Goal: Task Accomplishment & Management: Use online tool/utility

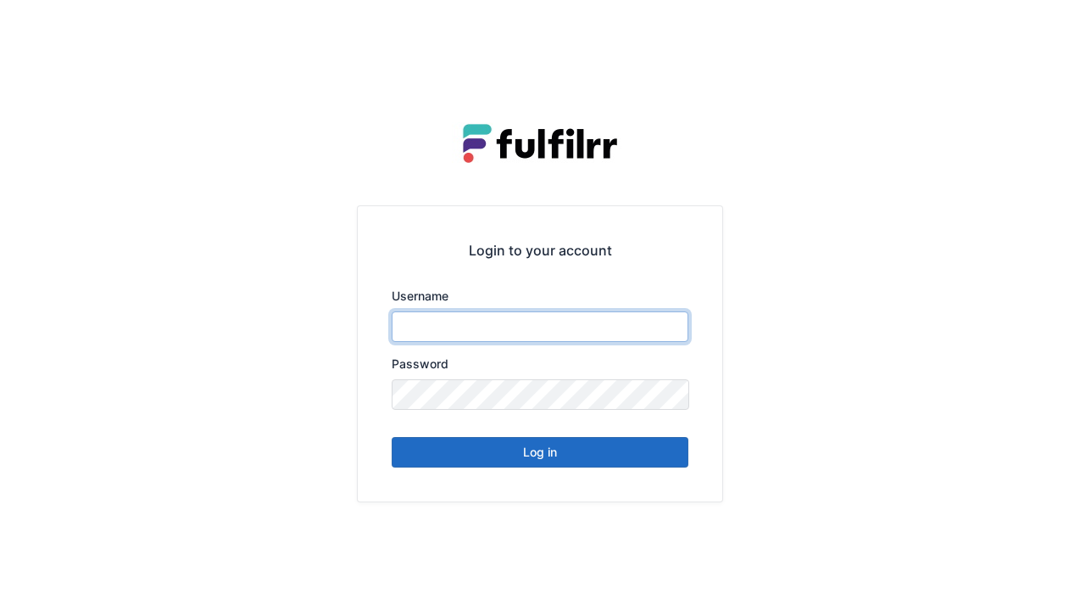
type input "******"
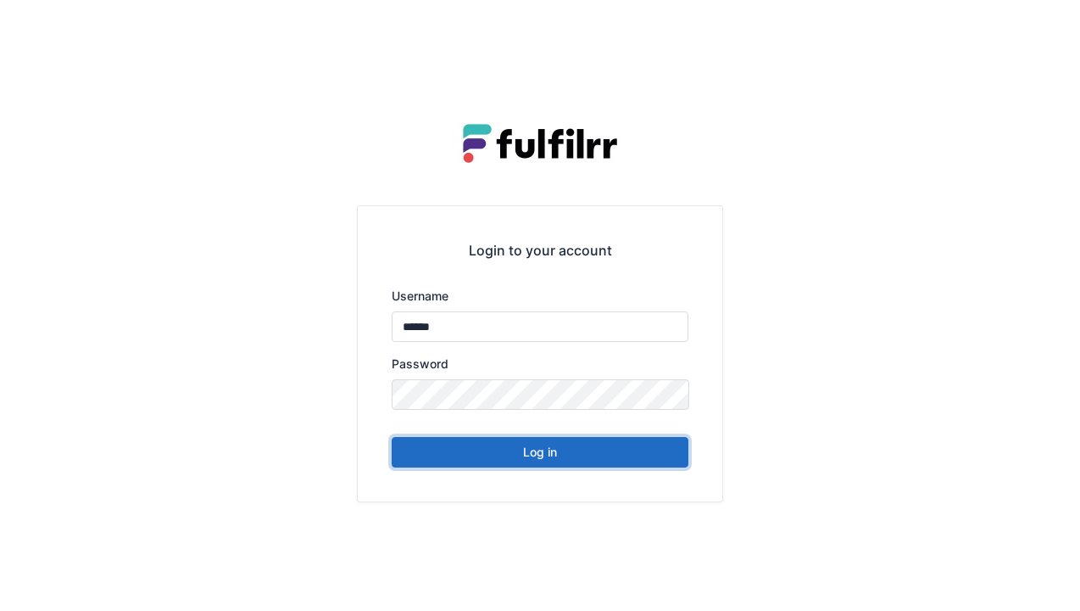
click at [543, 465] on button "Log in" at bounding box center [540, 452] width 297 height 31
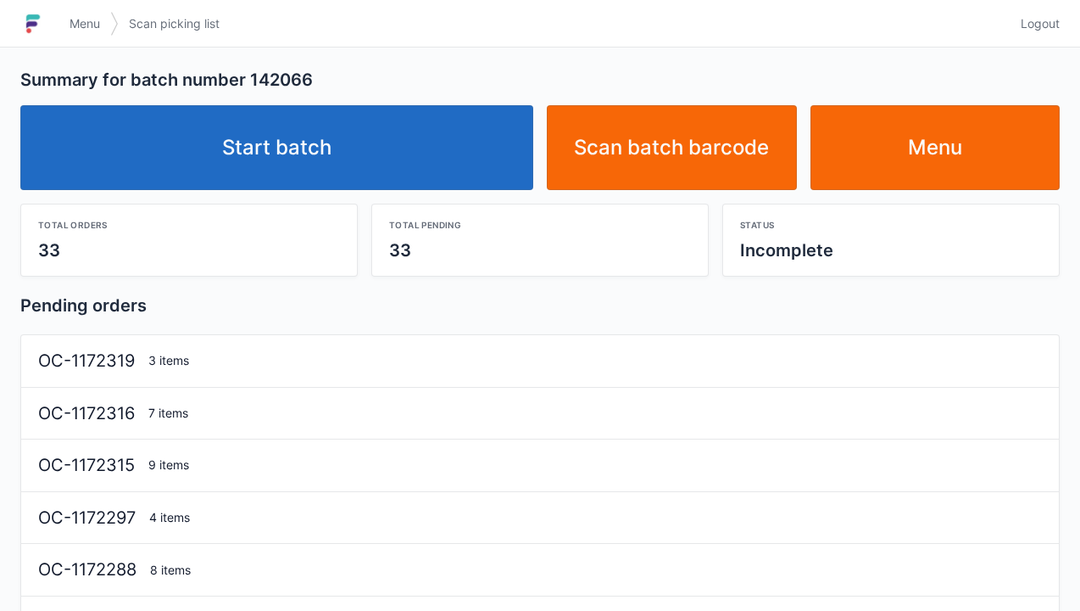
click at [325, 169] on link "Start batch" at bounding box center [276, 147] width 513 height 85
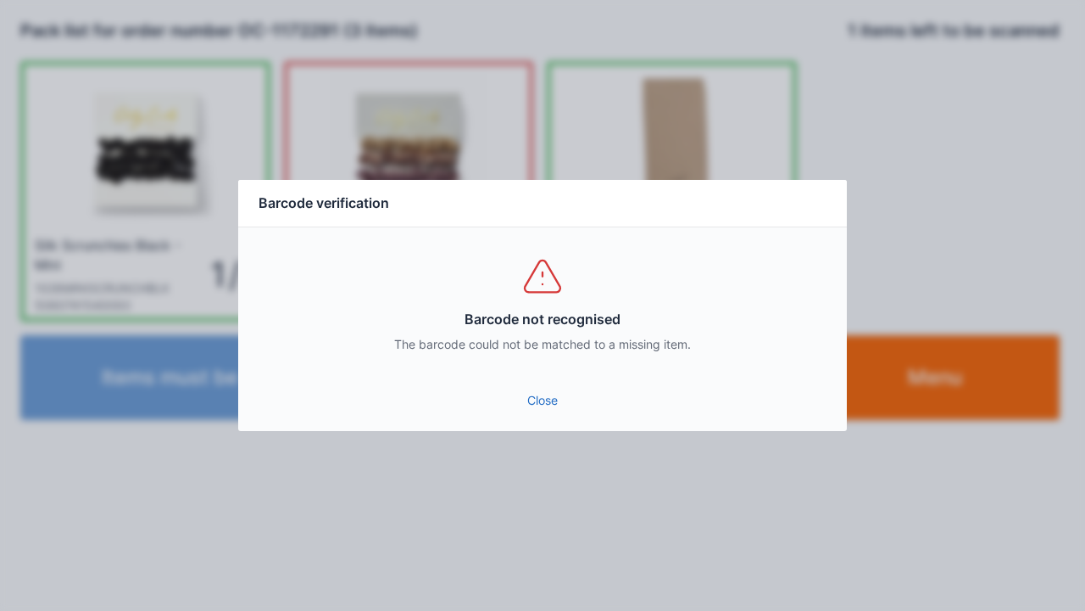
click at [544, 413] on link "Close" at bounding box center [543, 400] width 582 height 31
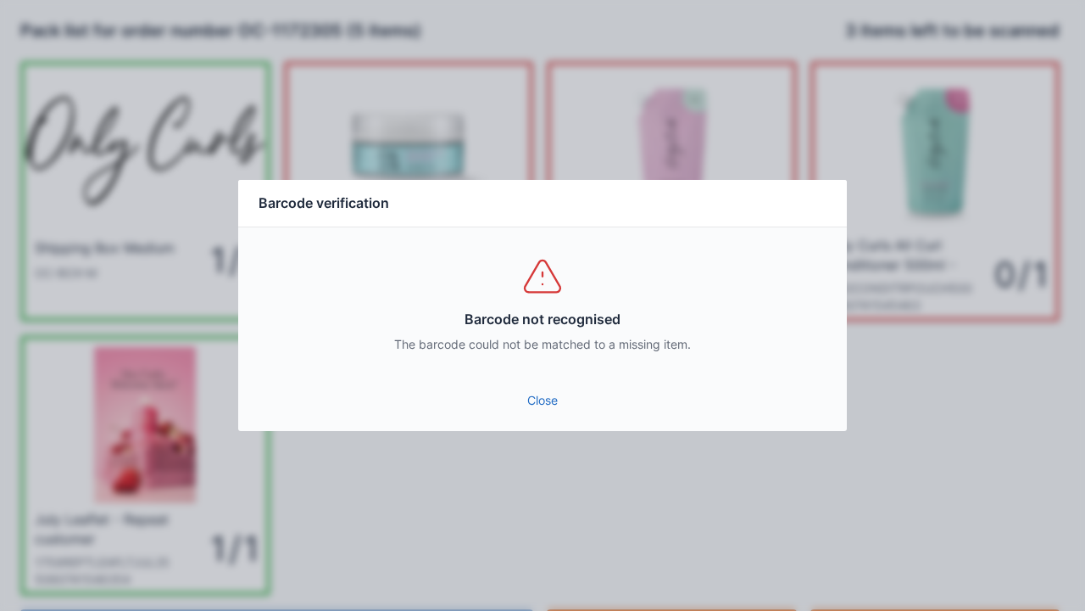
click at [553, 390] on link "Close" at bounding box center [543, 400] width 582 height 31
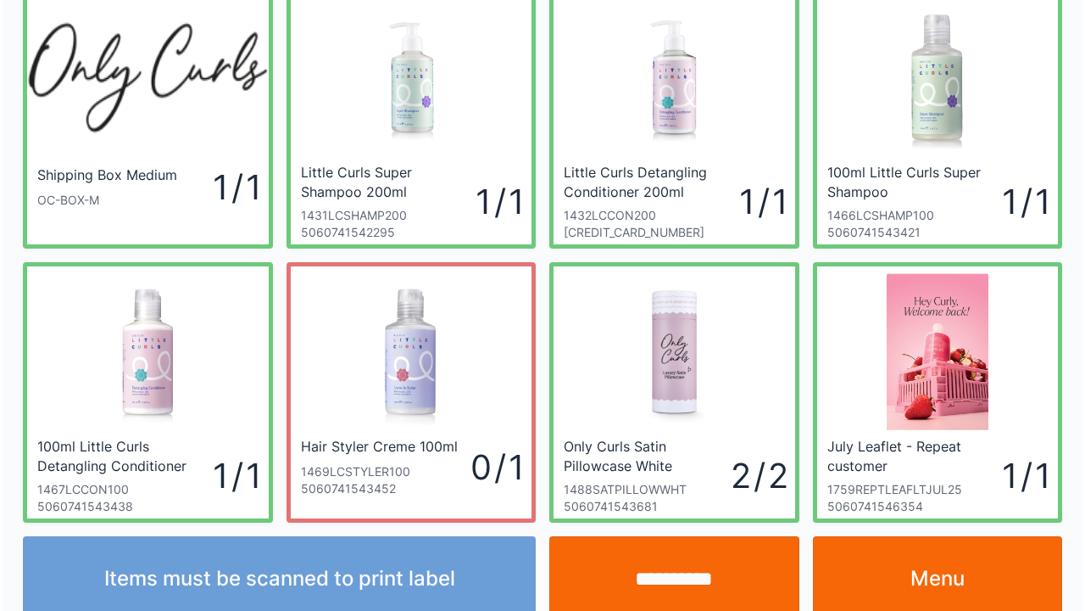
scroll to position [98, 0]
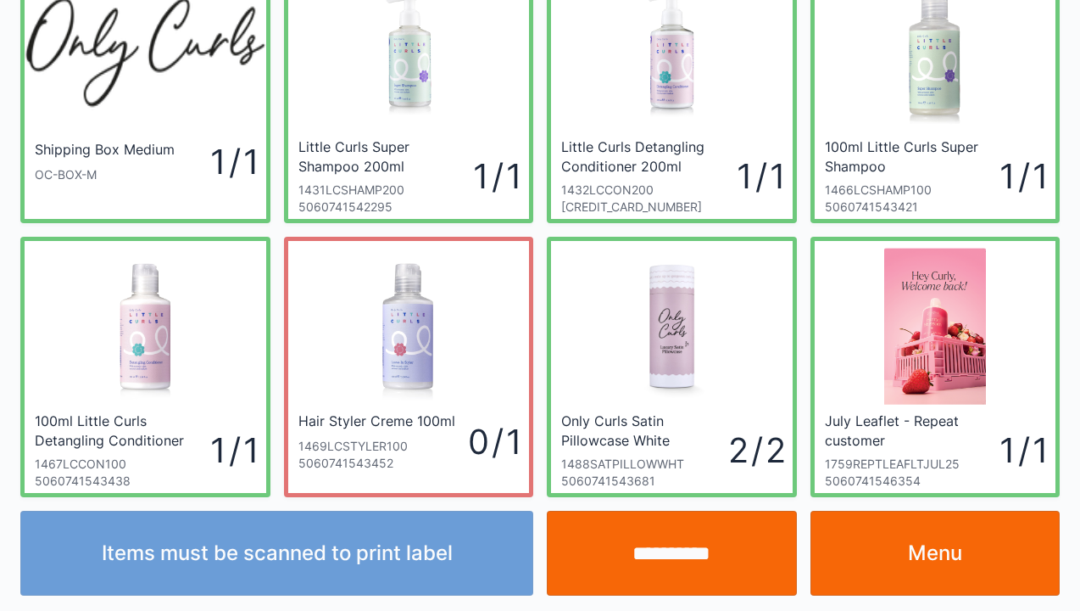
click at [685, 555] on input "**********" at bounding box center [672, 552] width 250 height 85
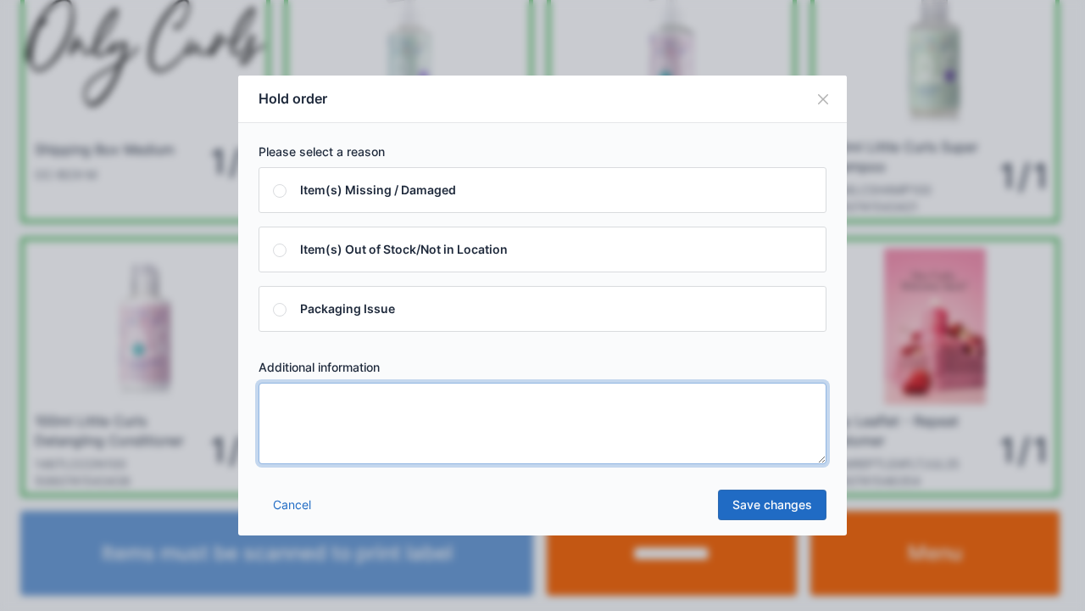
click at [309, 405] on textarea at bounding box center [543, 422] width 568 height 81
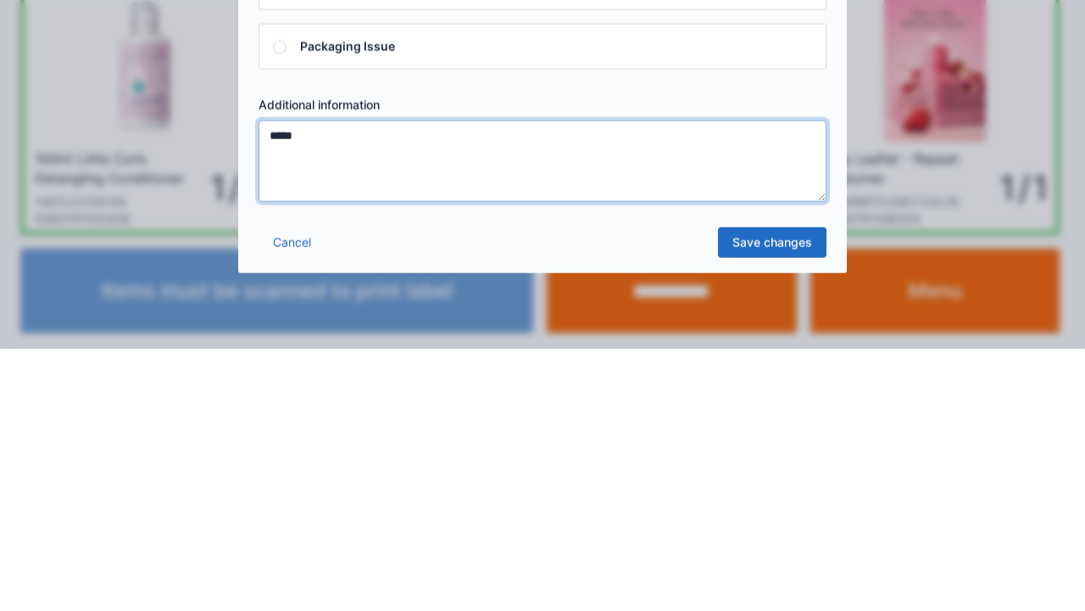
type textarea "*****"
click at [783, 517] on link "Save changes" at bounding box center [772, 504] width 109 height 31
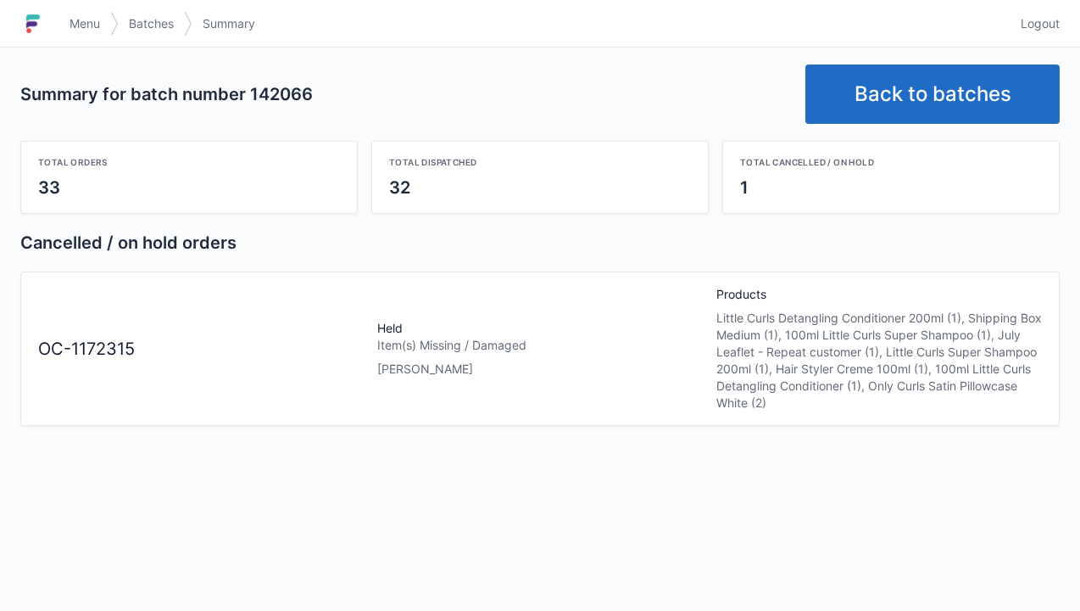
click at [929, 95] on link "Back to batches" at bounding box center [933, 93] width 254 height 59
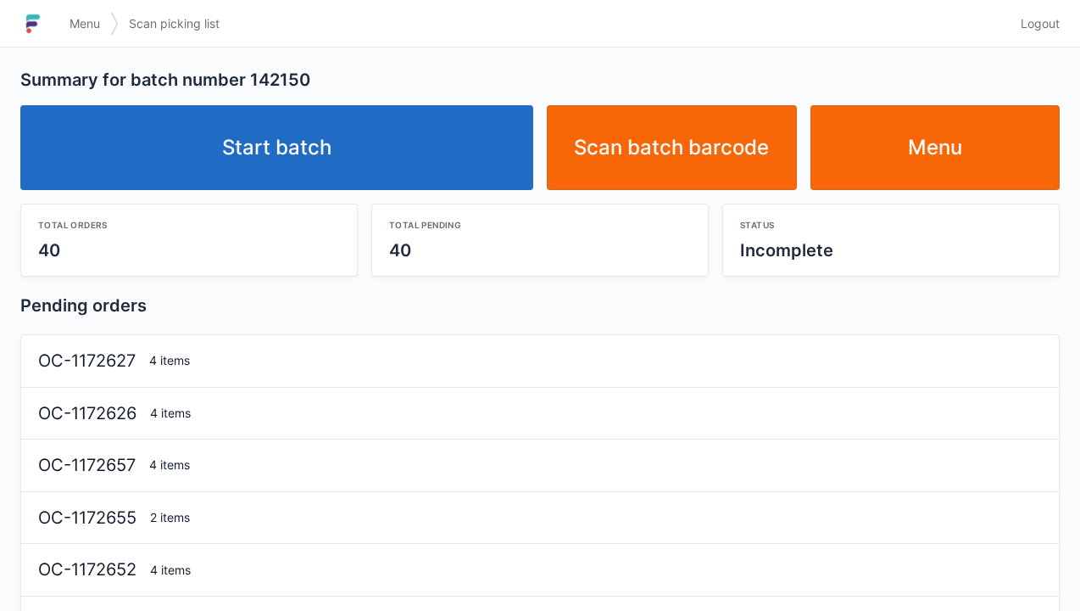
click at [95, 11] on link "Menu" at bounding box center [84, 23] width 51 height 31
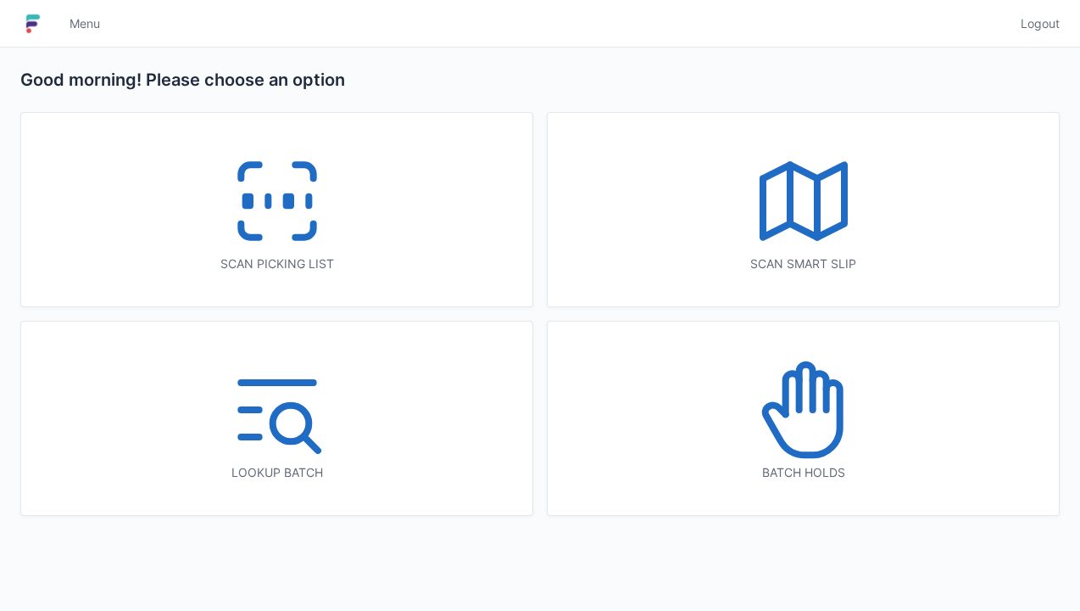
click at [817, 220] on line at bounding box center [817, 207] width 0 height 59
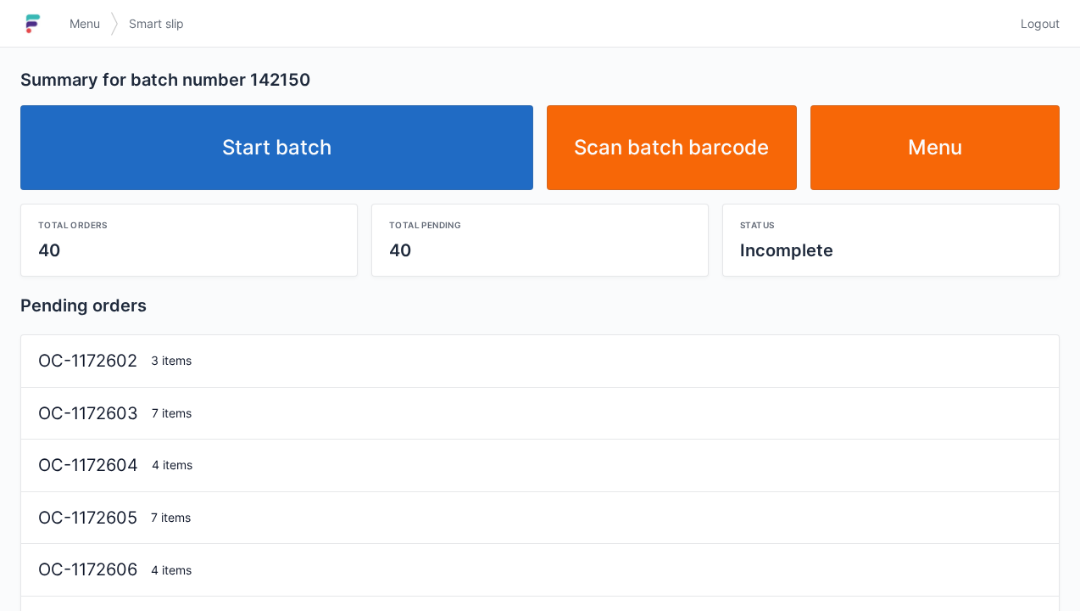
click at [290, 166] on link "Start batch" at bounding box center [276, 147] width 513 height 85
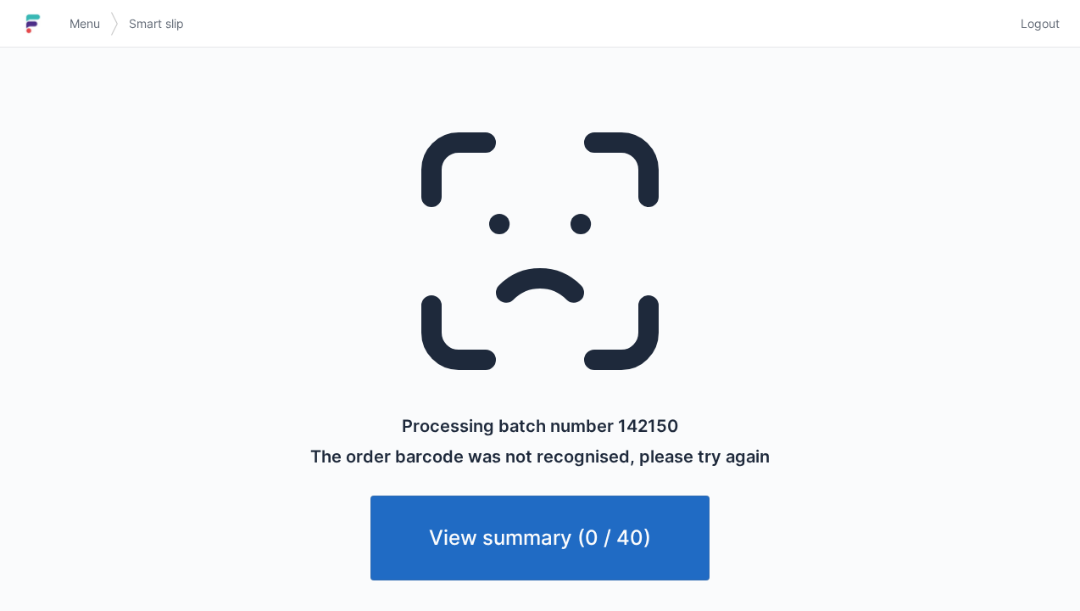
click at [80, 27] on span "Menu" at bounding box center [85, 23] width 31 height 17
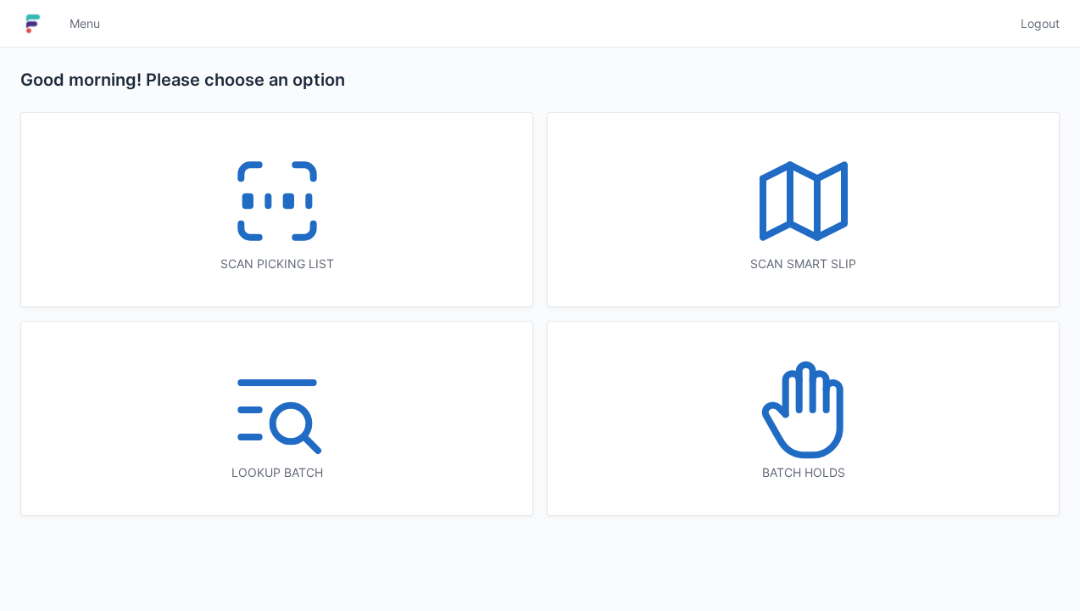
click at [268, 205] on line at bounding box center [268, 201] width 0 height 9
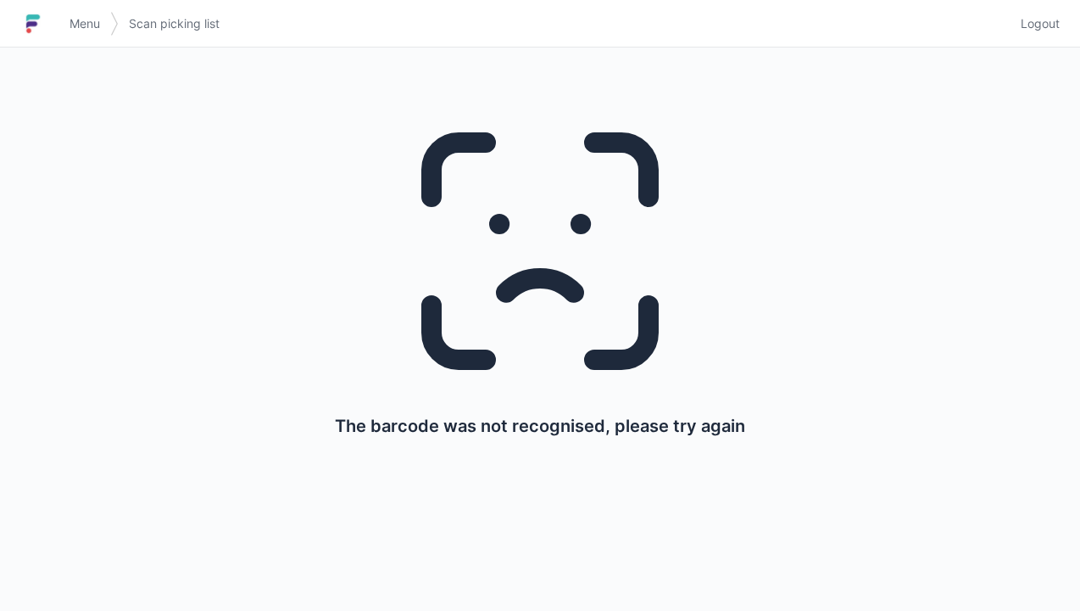
click at [85, 20] on span "Menu" at bounding box center [85, 23] width 31 height 17
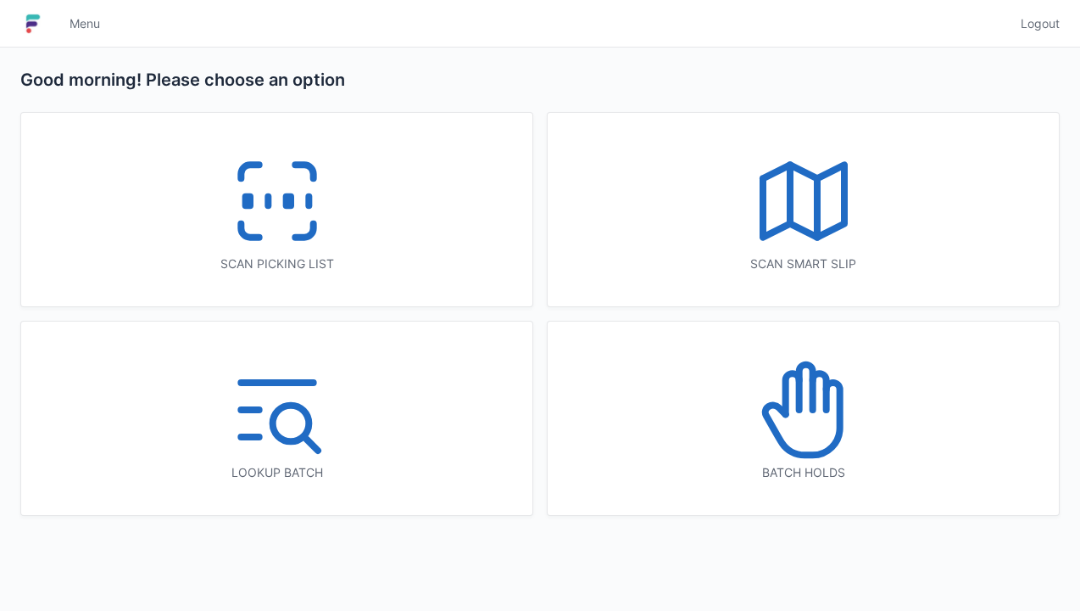
click at [293, 227] on icon at bounding box center [277, 201] width 109 height 109
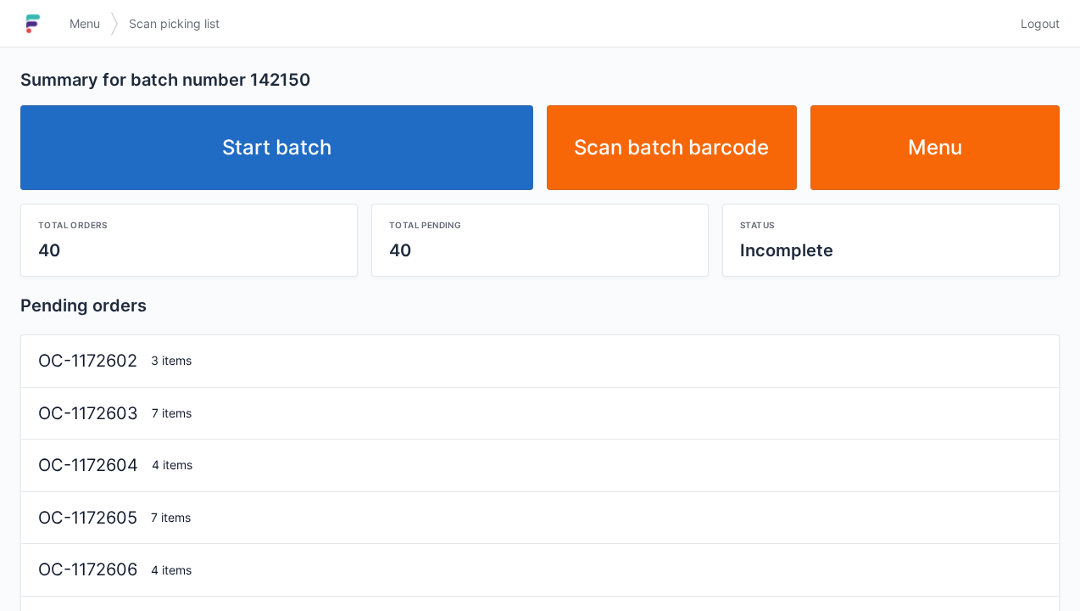
click at [301, 164] on link "Start batch" at bounding box center [276, 147] width 513 height 85
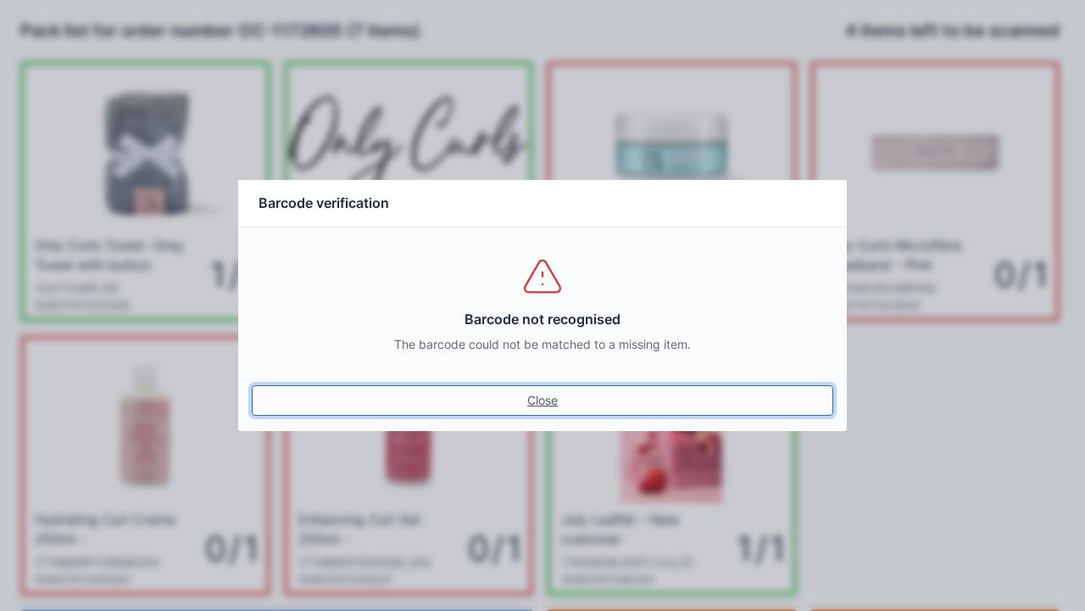
click at [557, 406] on link "Close" at bounding box center [543, 400] width 582 height 31
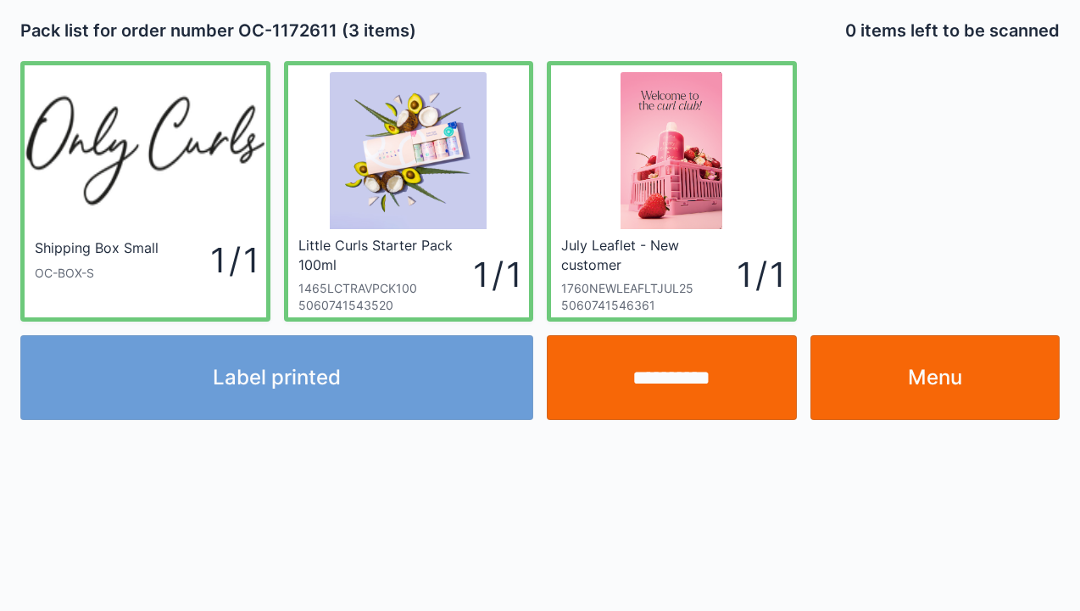
click at [313, 399] on div "Label printed" at bounding box center [277, 377] width 527 height 85
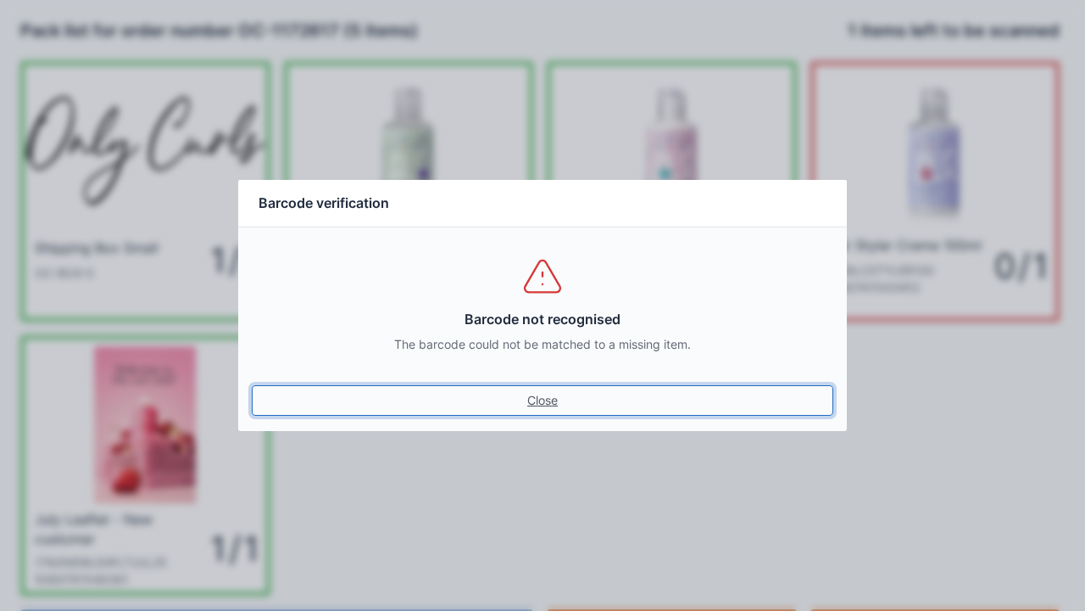
click at [549, 413] on link "Close" at bounding box center [543, 400] width 582 height 31
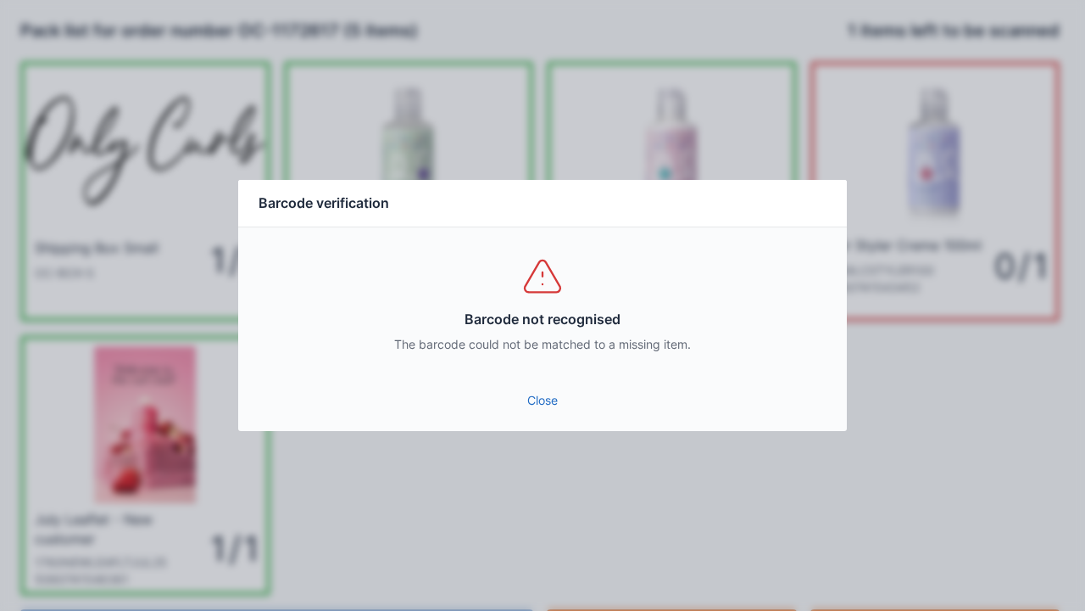
click at [538, 404] on link "Close" at bounding box center [543, 400] width 582 height 31
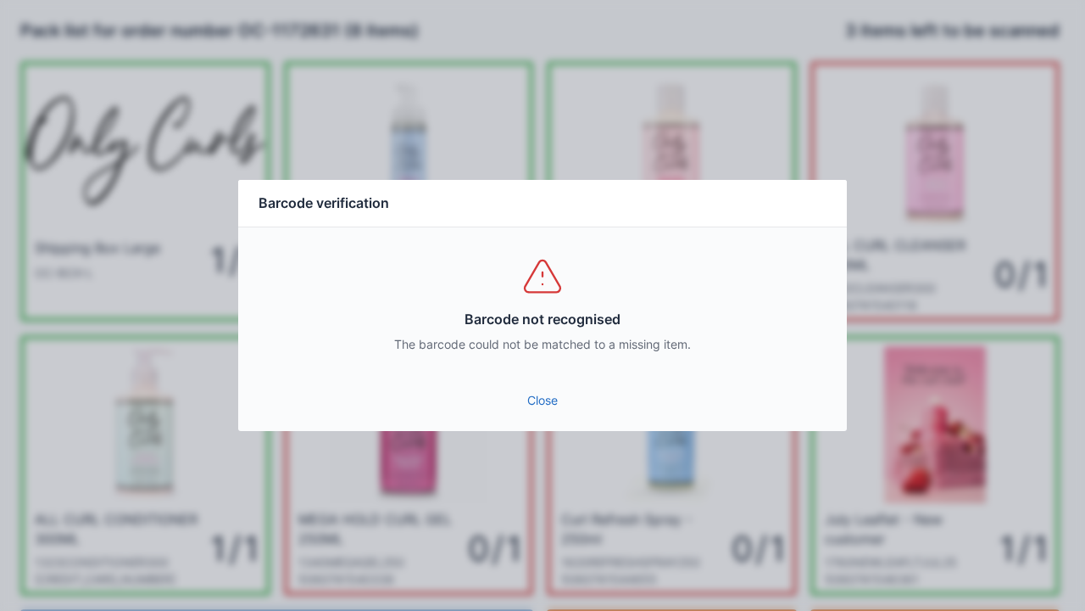
click at [538, 402] on link "Close" at bounding box center [543, 400] width 582 height 31
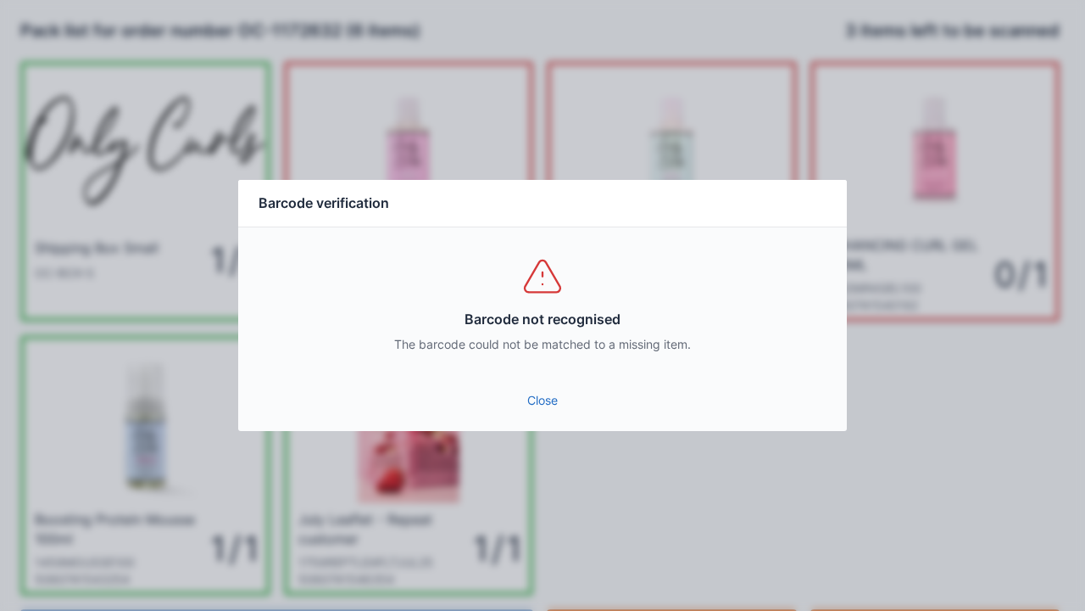
click at [553, 401] on link "Close" at bounding box center [543, 400] width 582 height 31
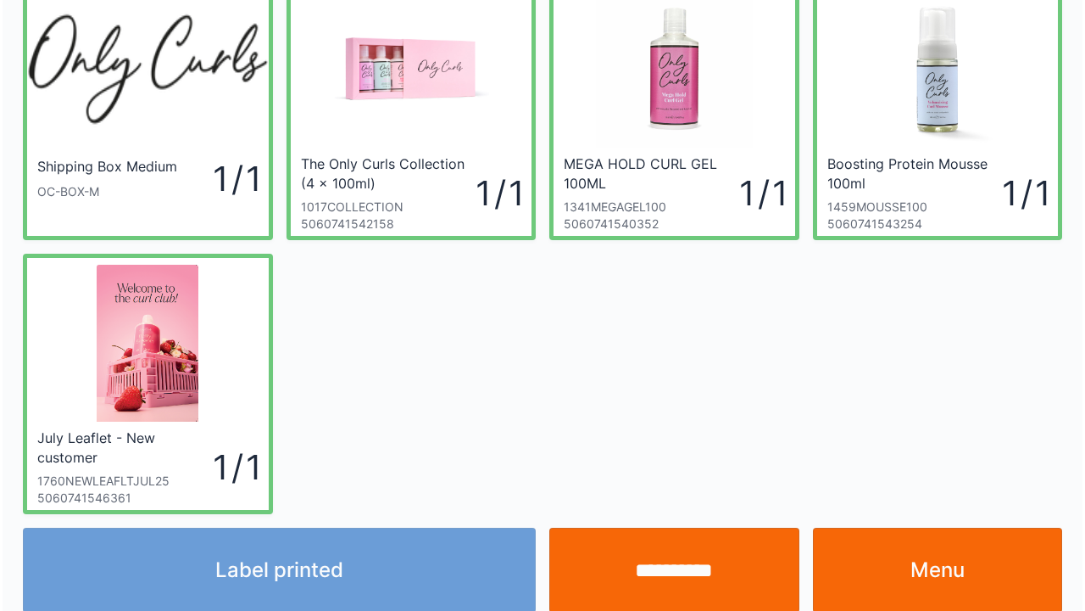
scroll to position [70, 0]
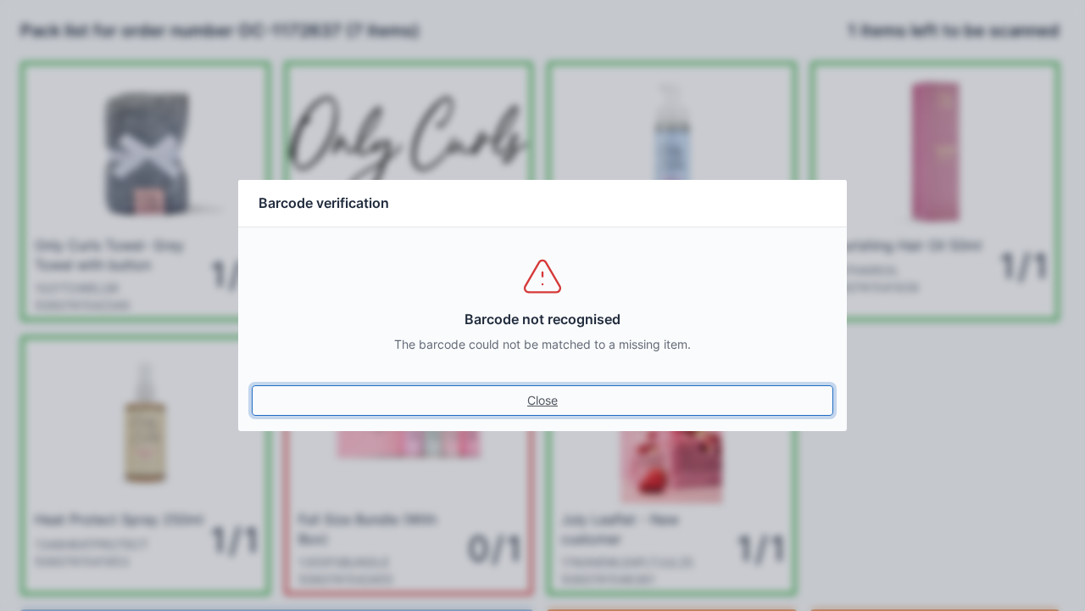
click at [560, 410] on link "Close" at bounding box center [543, 400] width 582 height 31
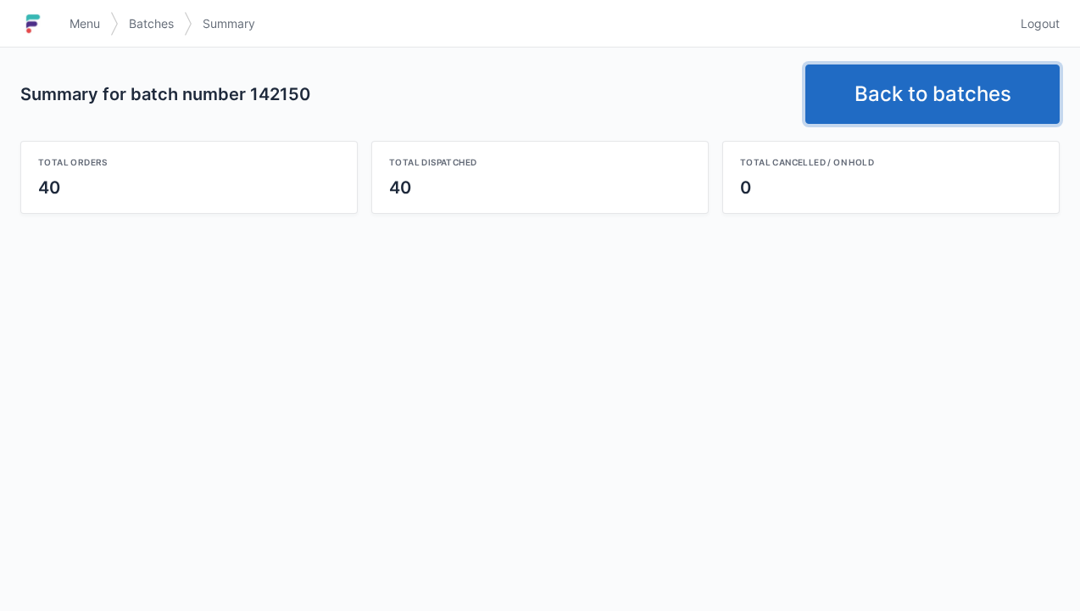
click at [928, 95] on link "Back to batches" at bounding box center [933, 93] width 254 height 59
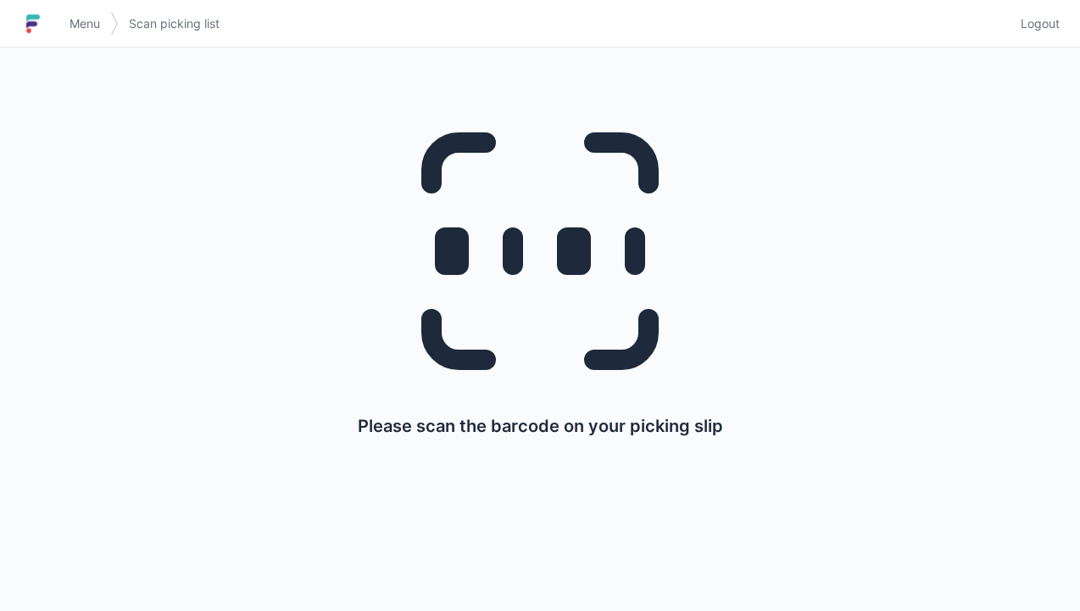
click at [92, 29] on span "Menu" at bounding box center [85, 23] width 31 height 17
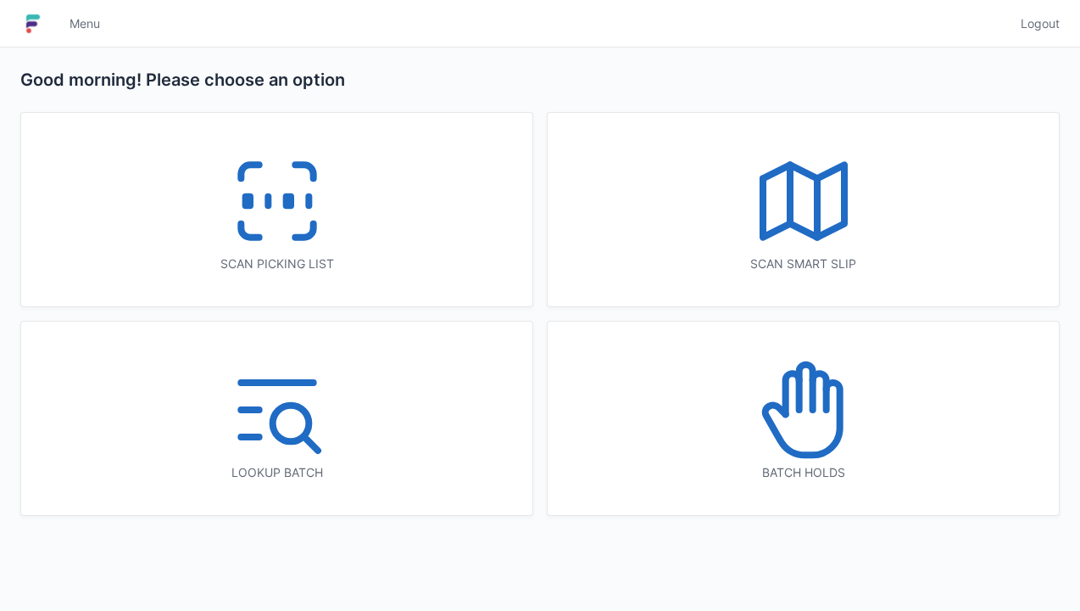
click at [810, 409] on icon at bounding box center [806, 387] width 14 height 45
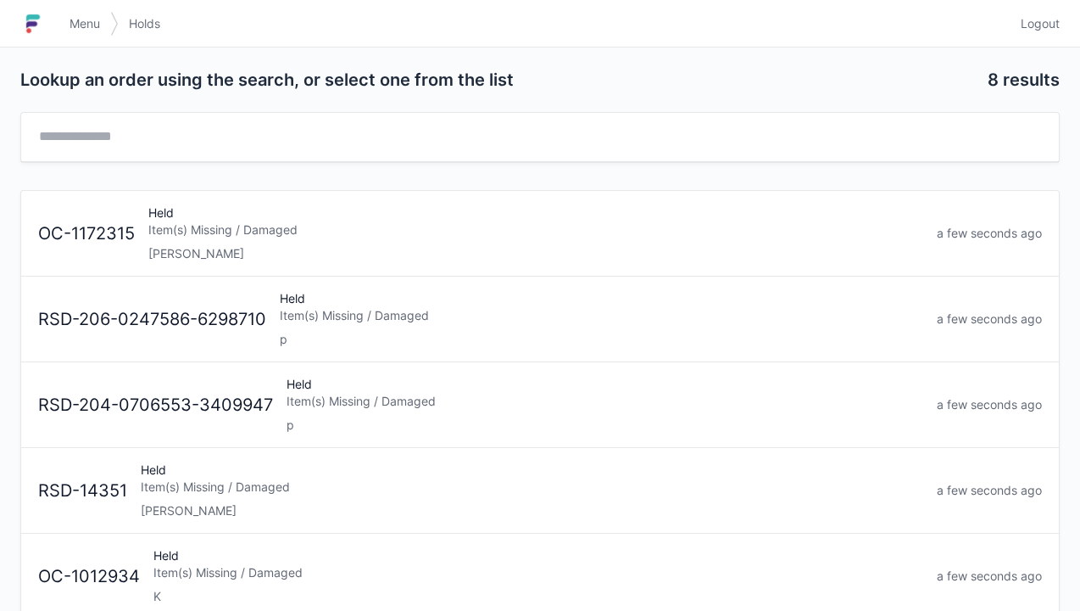
click at [183, 232] on div "Item(s) Missing / Damaged" at bounding box center [535, 229] width 775 height 17
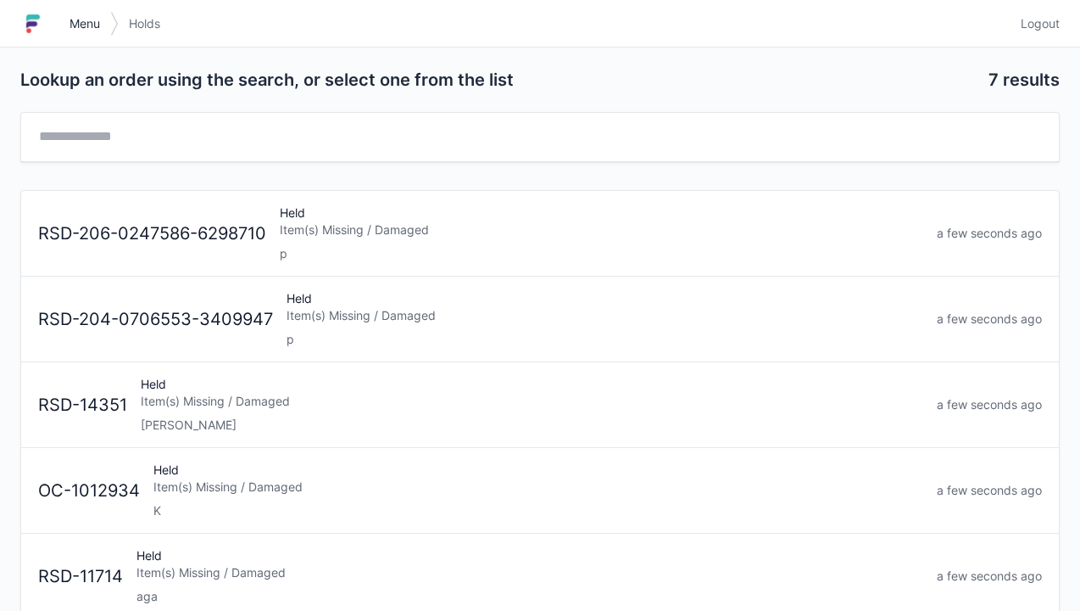
click at [92, 20] on span "Menu" at bounding box center [85, 23] width 31 height 17
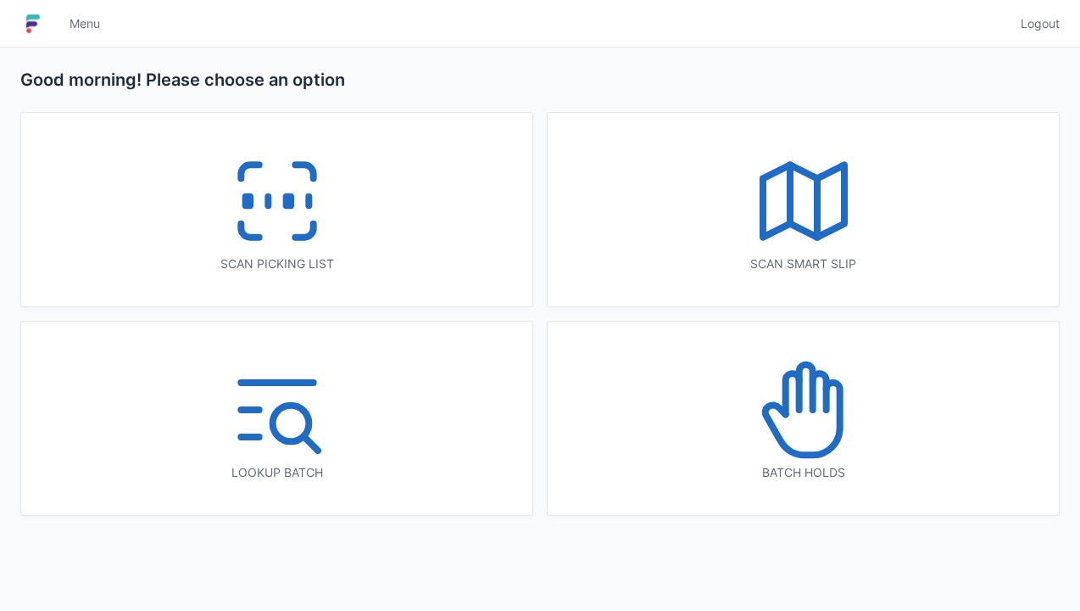
click at [258, 226] on icon at bounding box center [277, 201] width 109 height 109
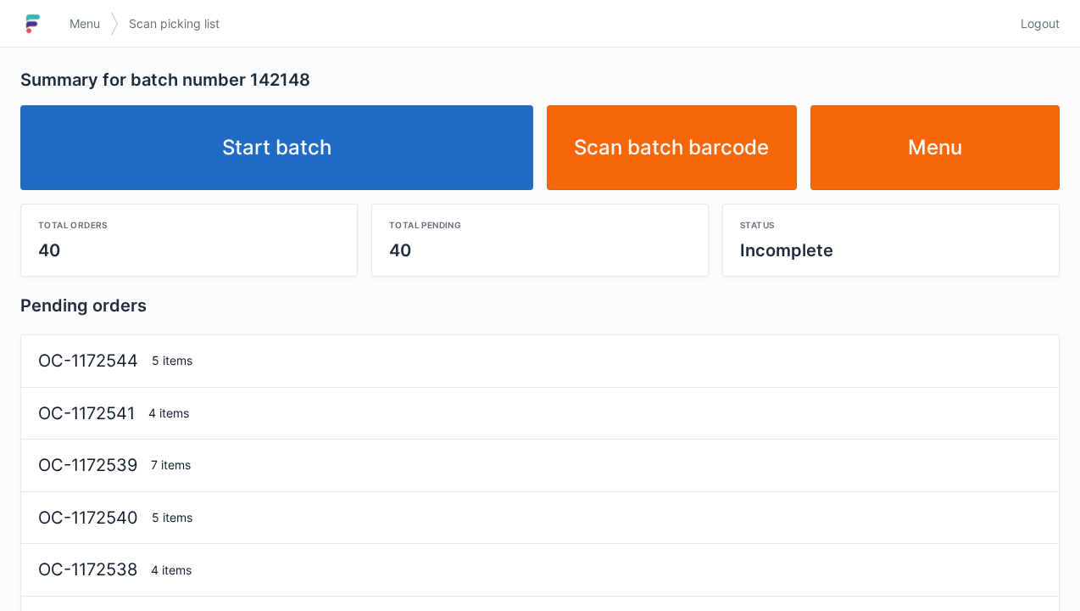
click at [307, 158] on link "Start batch" at bounding box center [276, 147] width 513 height 85
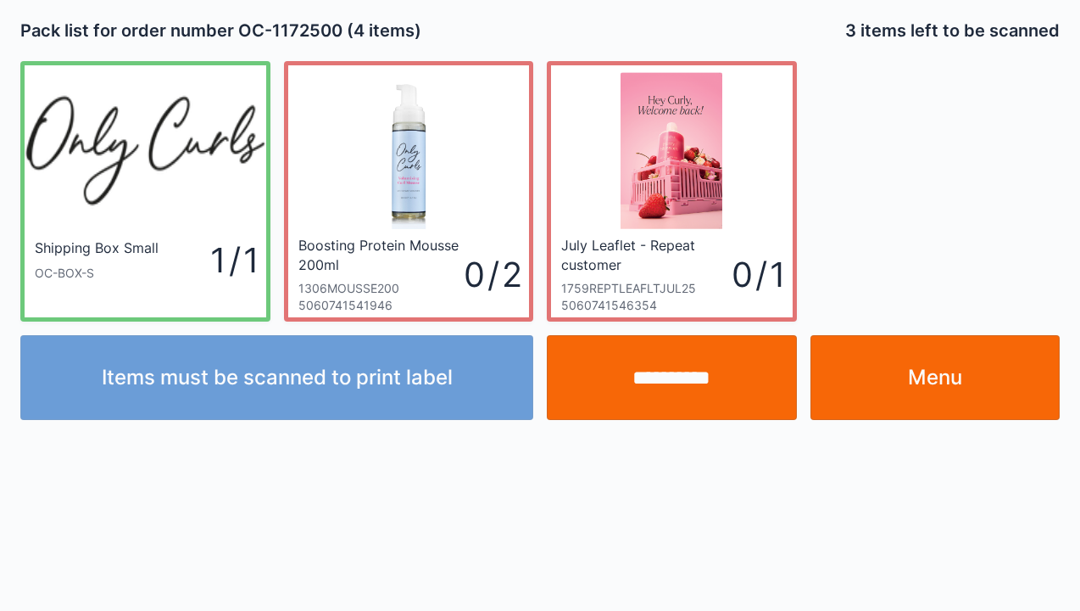
click at [949, 390] on link "Menu" at bounding box center [936, 377] width 250 height 85
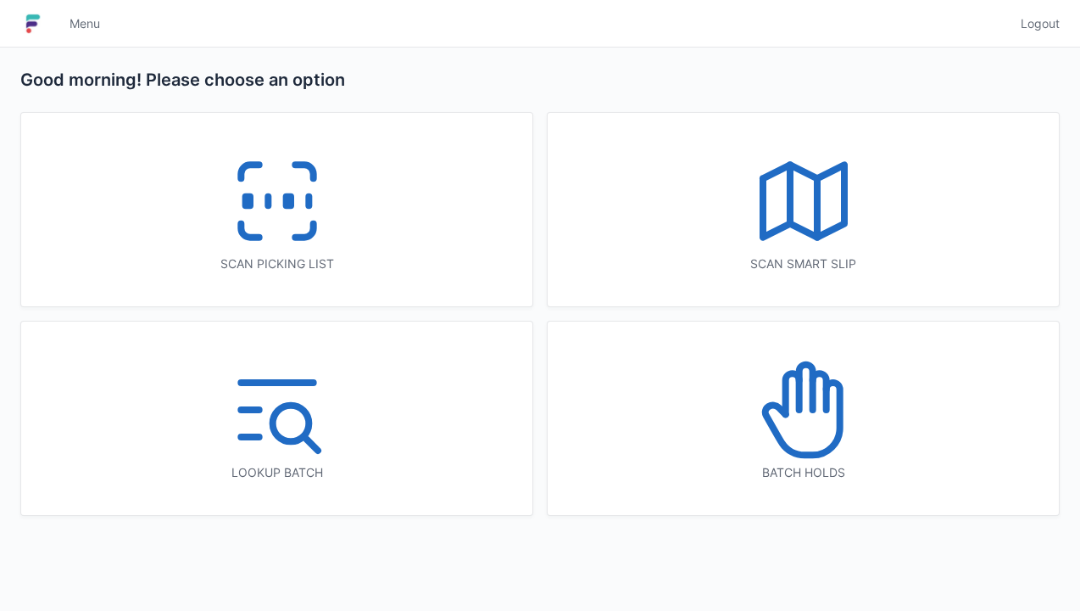
click at [295, 234] on icon at bounding box center [304, 231] width 18 height 14
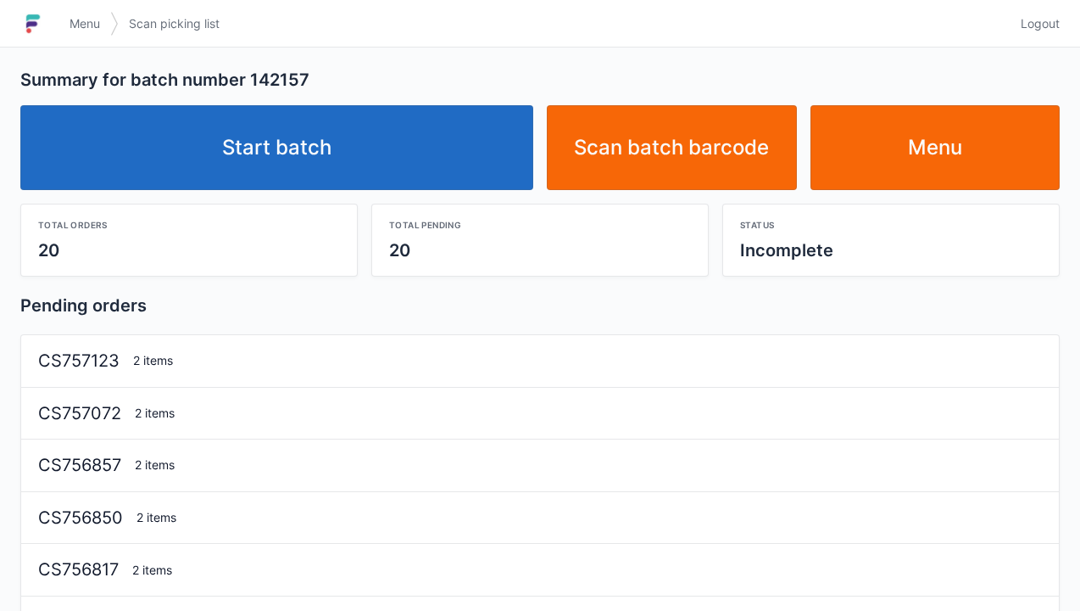
click at [358, 171] on link "Start batch" at bounding box center [276, 147] width 513 height 85
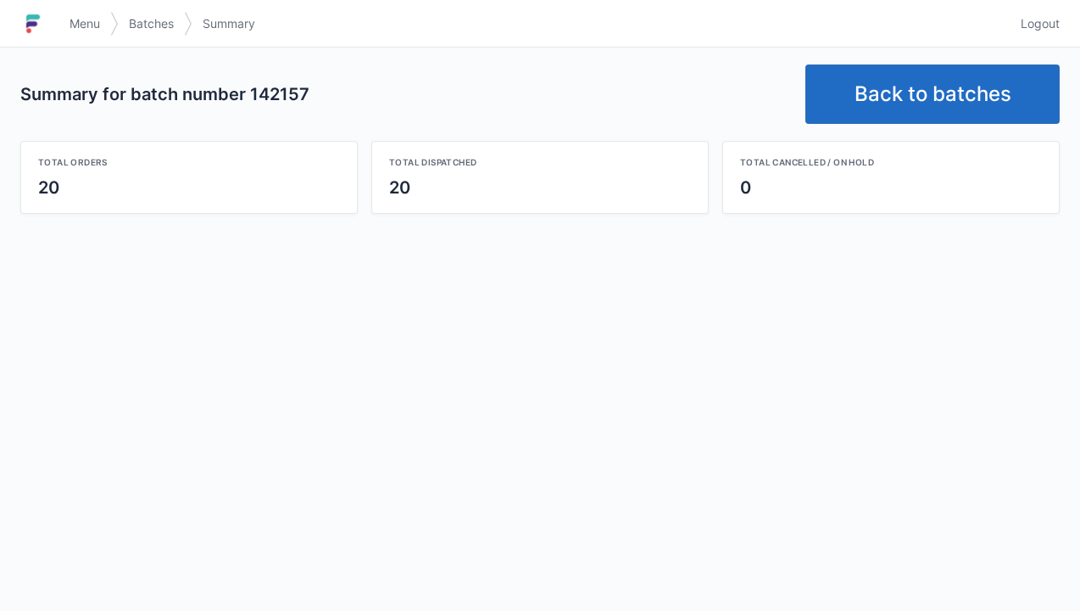
click at [935, 83] on link "Back to batches" at bounding box center [933, 93] width 254 height 59
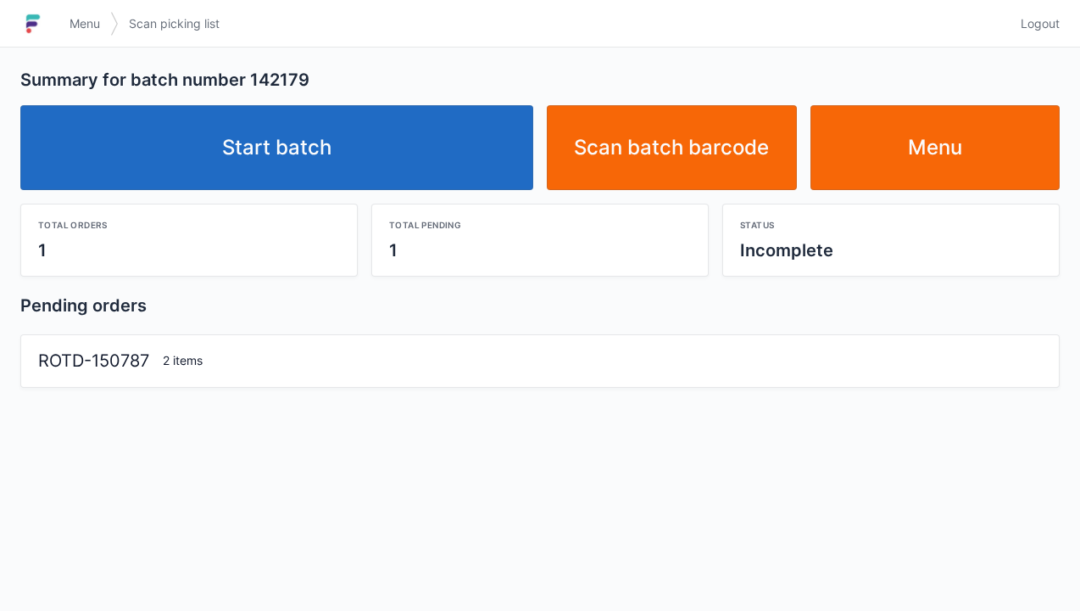
click at [322, 176] on link "Start batch" at bounding box center [276, 147] width 513 height 85
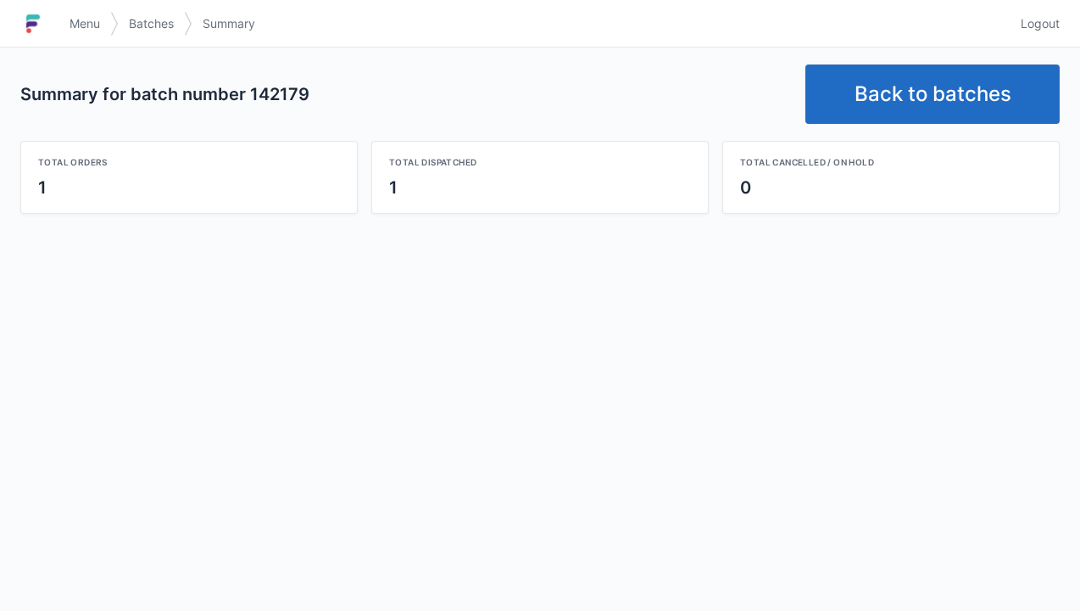
click at [911, 90] on link "Back to batches" at bounding box center [933, 93] width 254 height 59
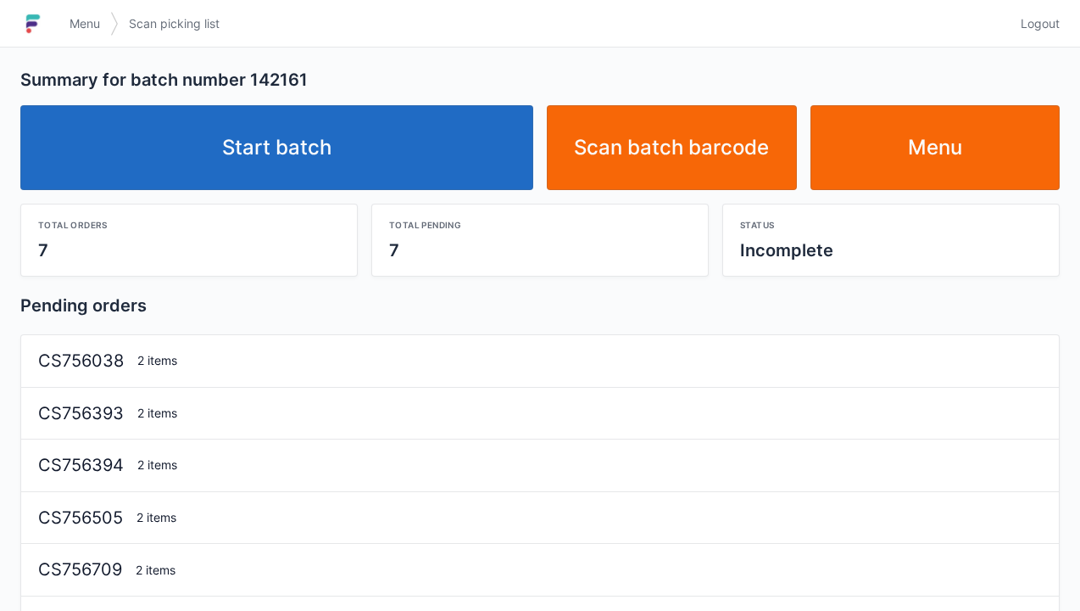
click at [318, 144] on link "Start batch" at bounding box center [276, 147] width 513 height 85
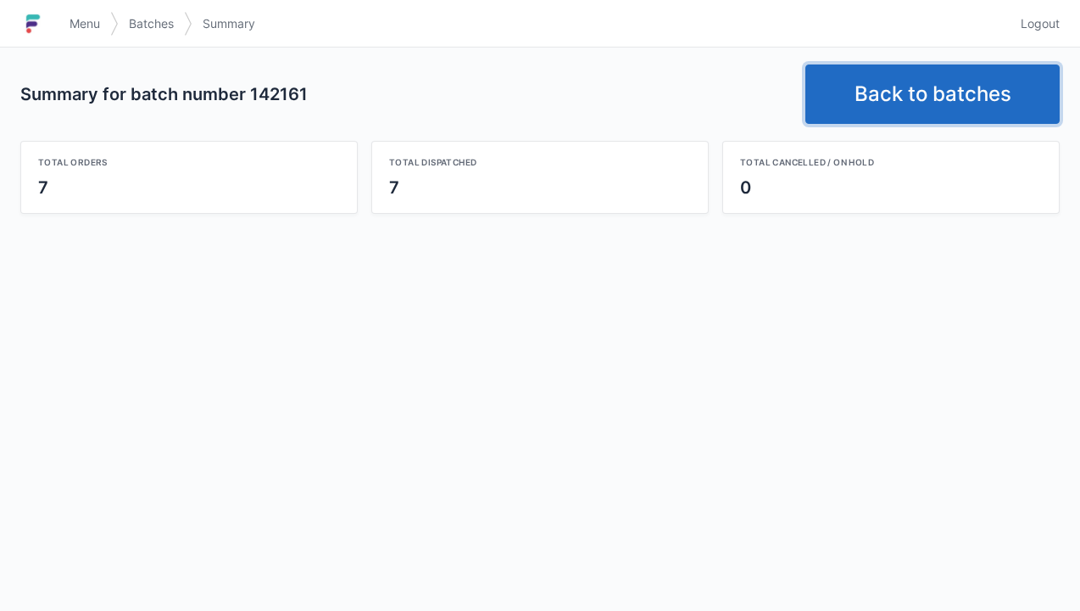
click at [939, 86] on link "Back to batches" at bounding box center [933, 93] width 254 height 59
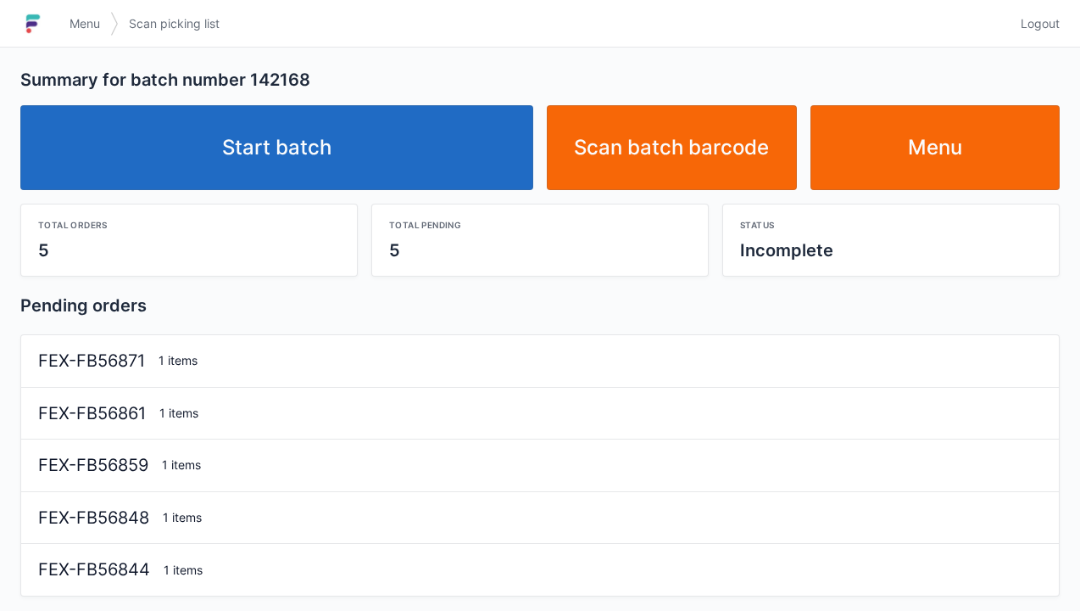
click at [309, 153] on link "Start batch" at bounding box center [276, 147] width 513 height 85
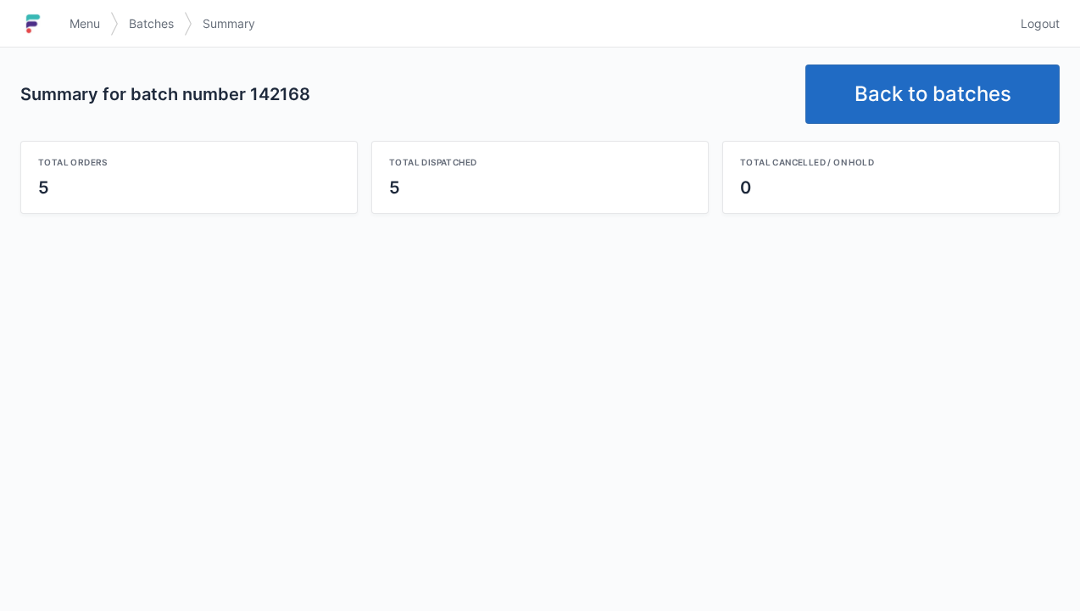
click at [925, 98] on link "Back to batches" at bounding box center [933, 93] width 254 height 59
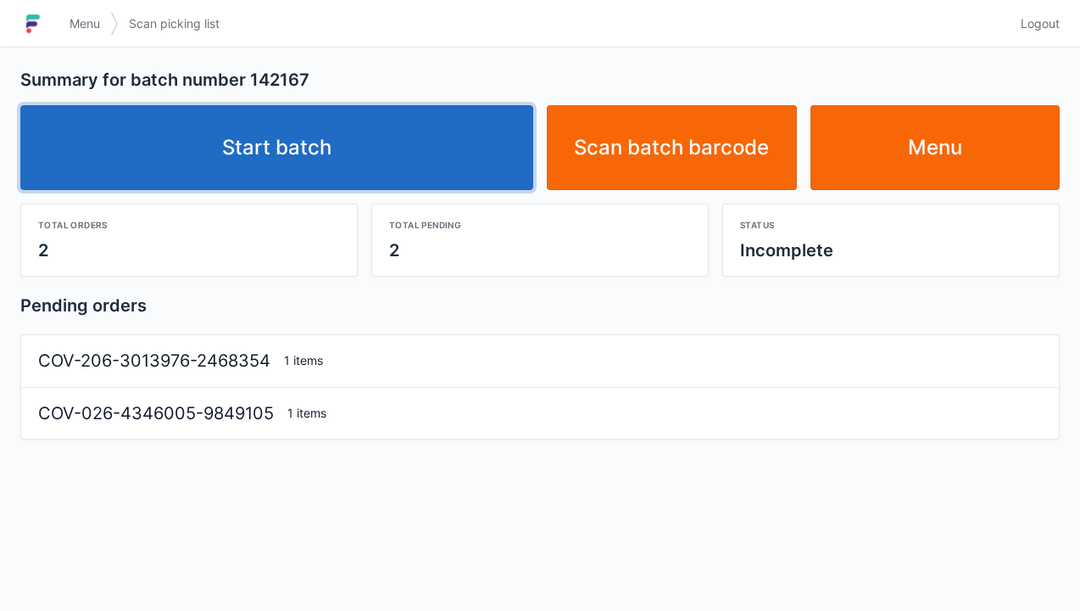
click at [298, 171] on link "Start batch" at bounding box center [276, 147] width 513 height 85
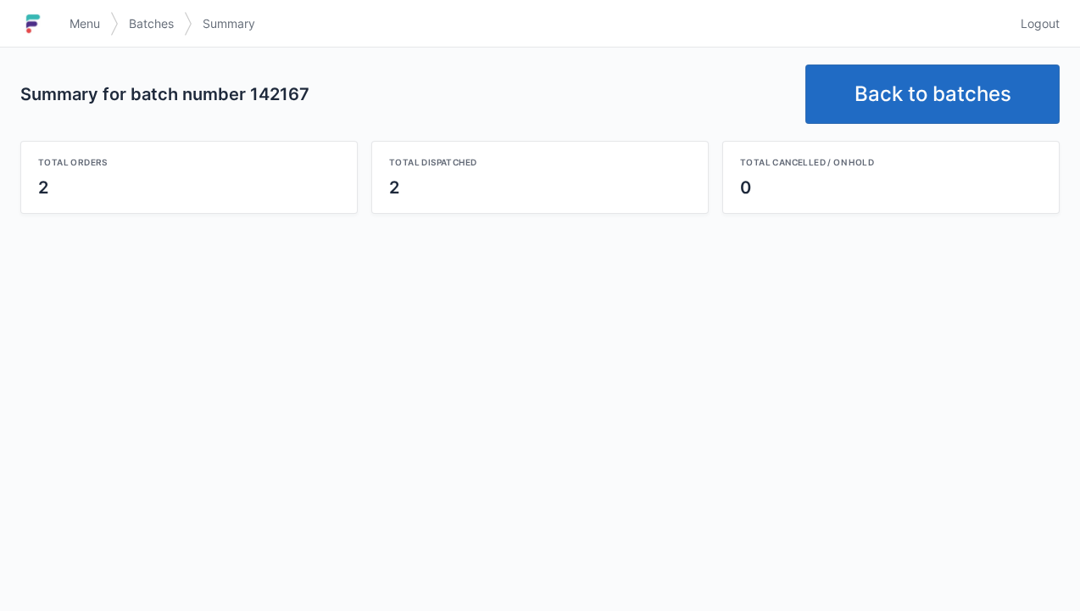
click at [920, 97] on link "Back to batches" at bounding box center [933, 93] width 254 height 59
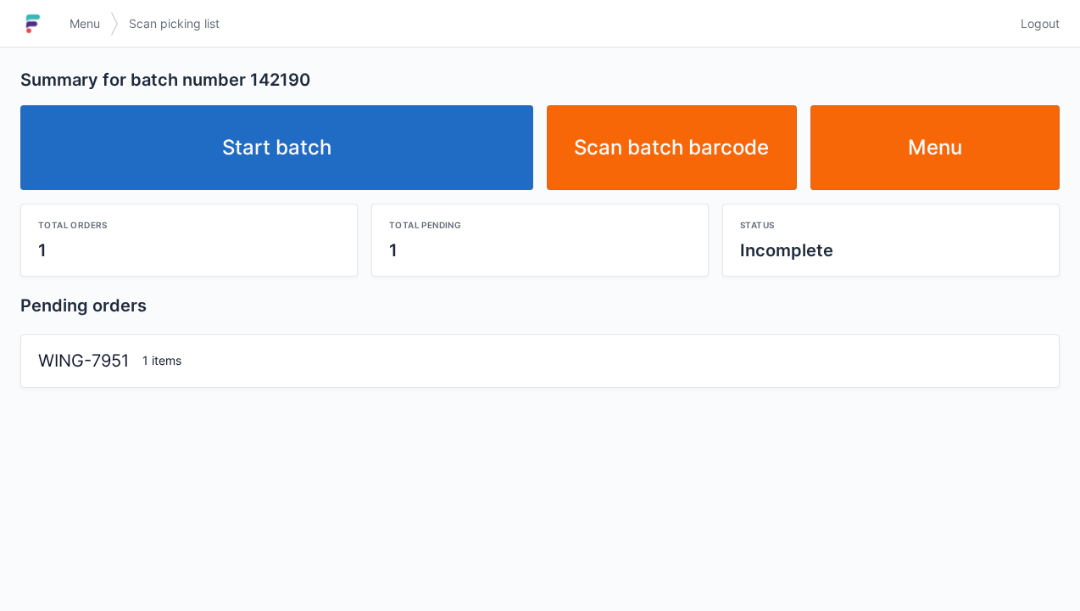
click at [328, 174] on link "Start batch" at bounding box center [276, 147] width 513 height 85
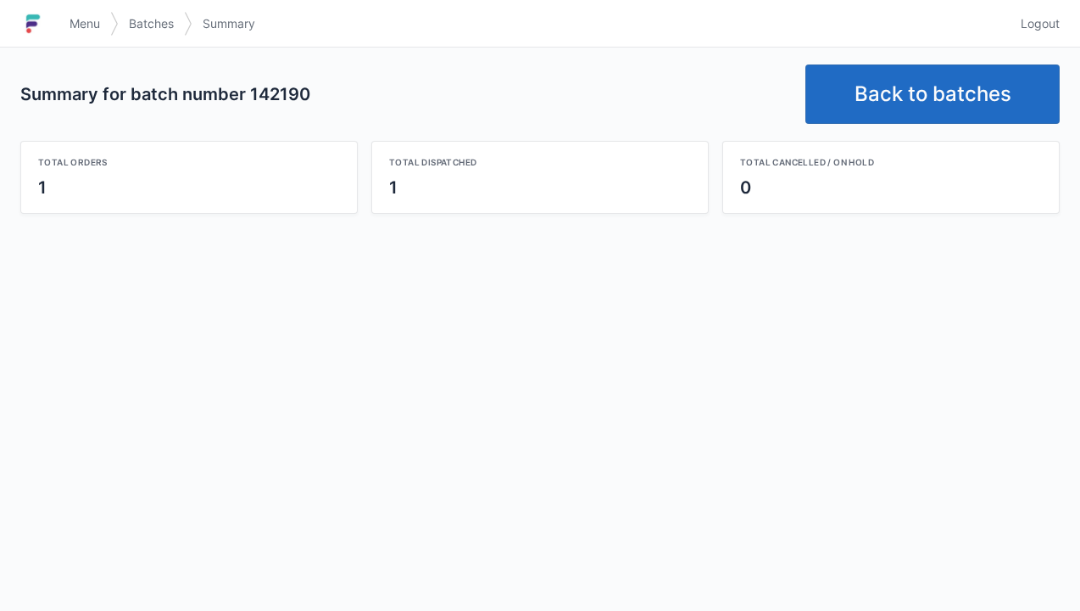
click at [945, 92] on link "Back to batches" at bounding box center [933, 93] width 254 height 59
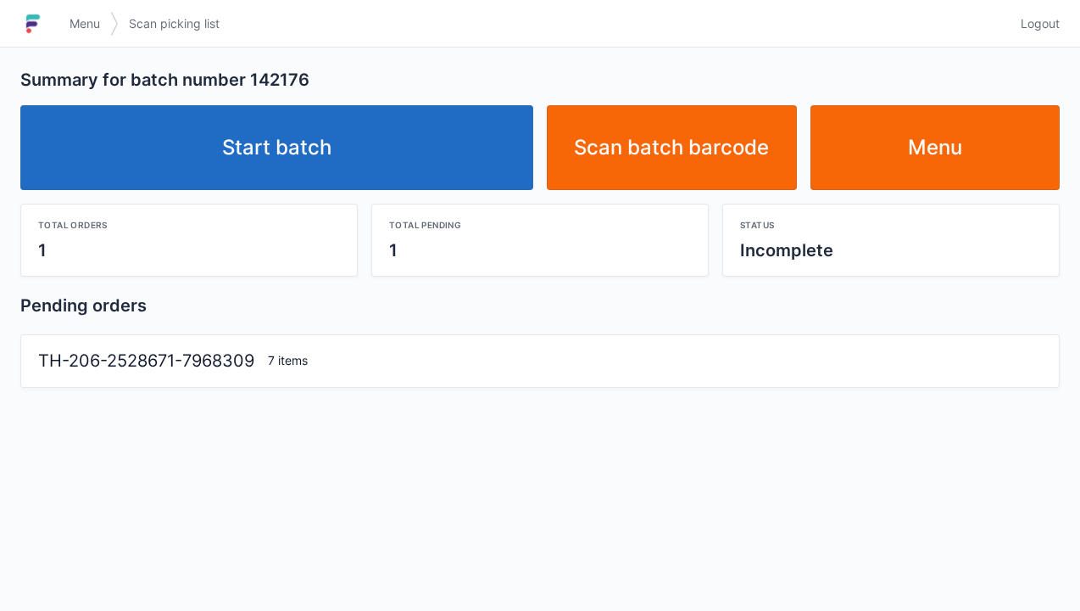
click at [299, 163] on link "Start batch" at bounding box center [276, 147] width 513 height 85
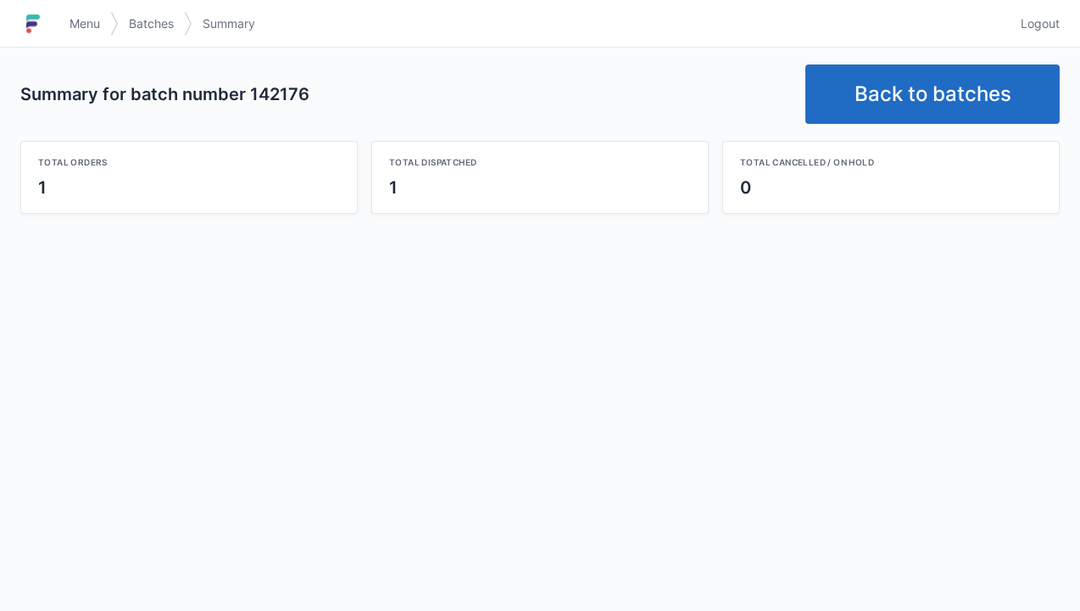
click at [928, 86] on link "Back to batches" at bounding box center [933, 93] width 254 height 59
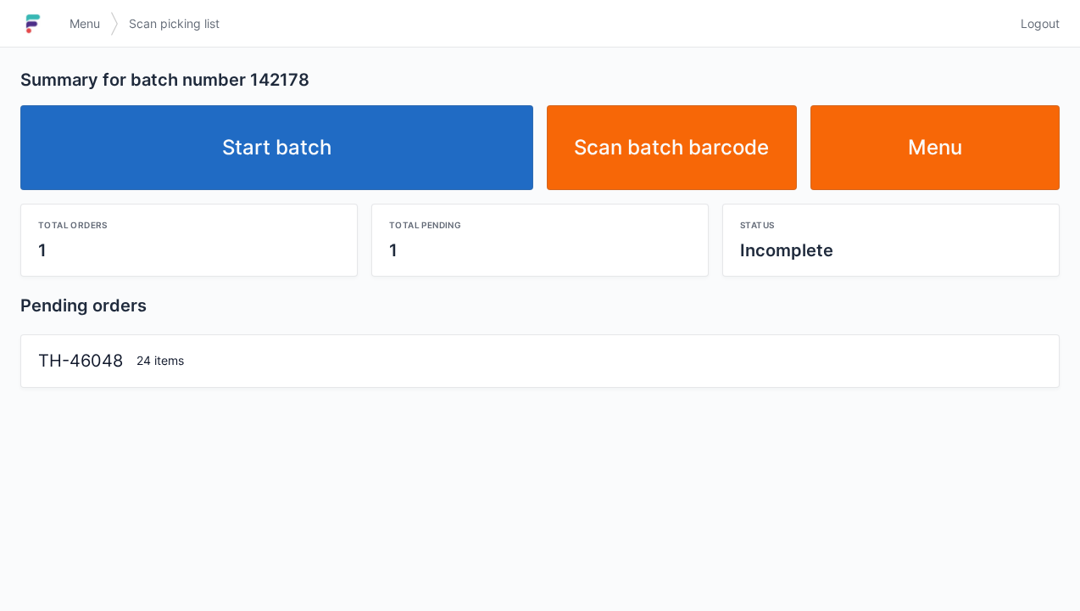
click at [337, 168] on link "Start batch" at bounding box center [276, 147] width 513 height 85
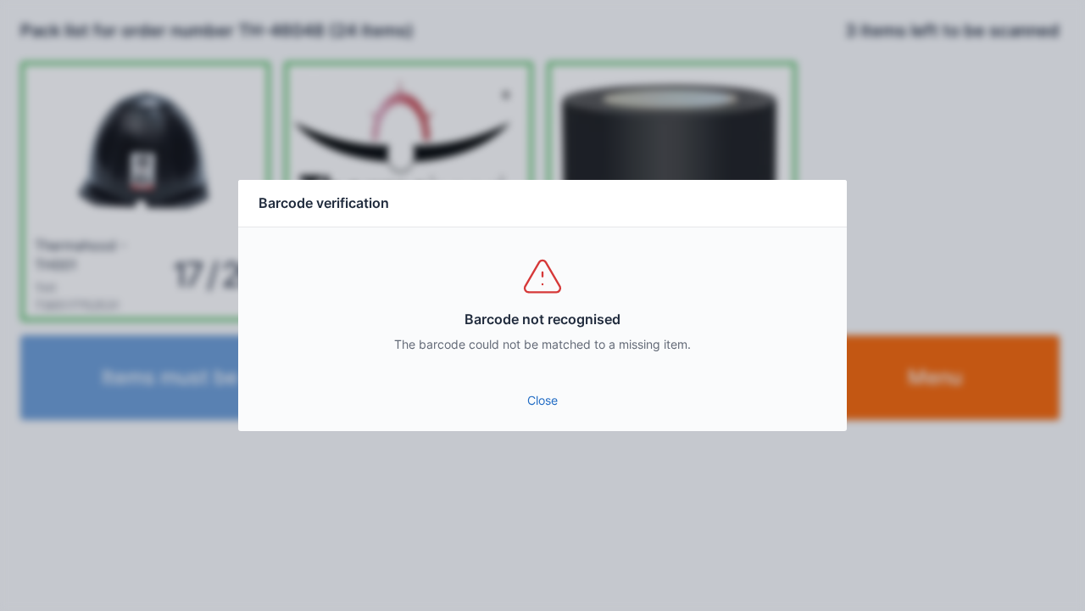
click at [551, 393] on link "Close" at bounding box center [543, 400] width 582 height 31
click at [556, 412] on link "Close" at bounding box center [543, 400] width 582 height 31
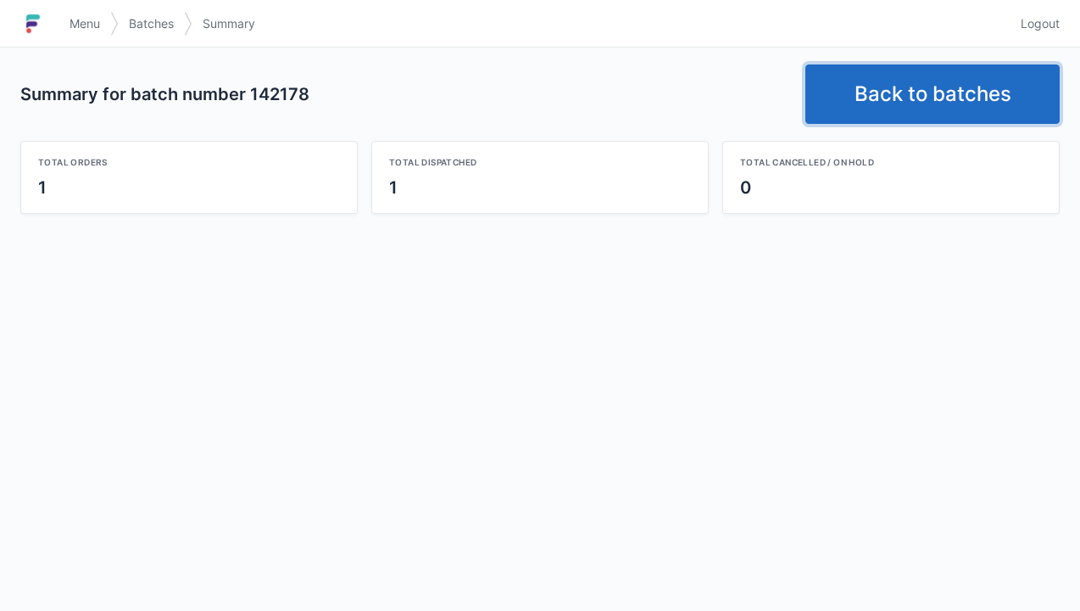
click at [933, 115] on link "Back to batches" at bounding box center [933, 93] width 254 height 59
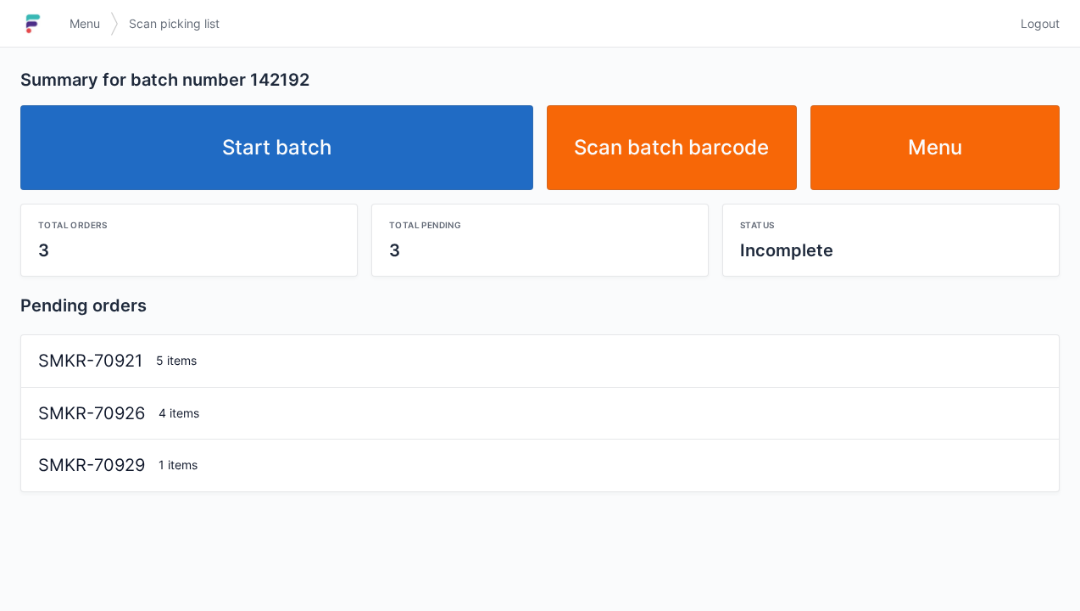
click at [308, 168] on link "Start batch" at bounding box center [276, 147] width 513 height 85
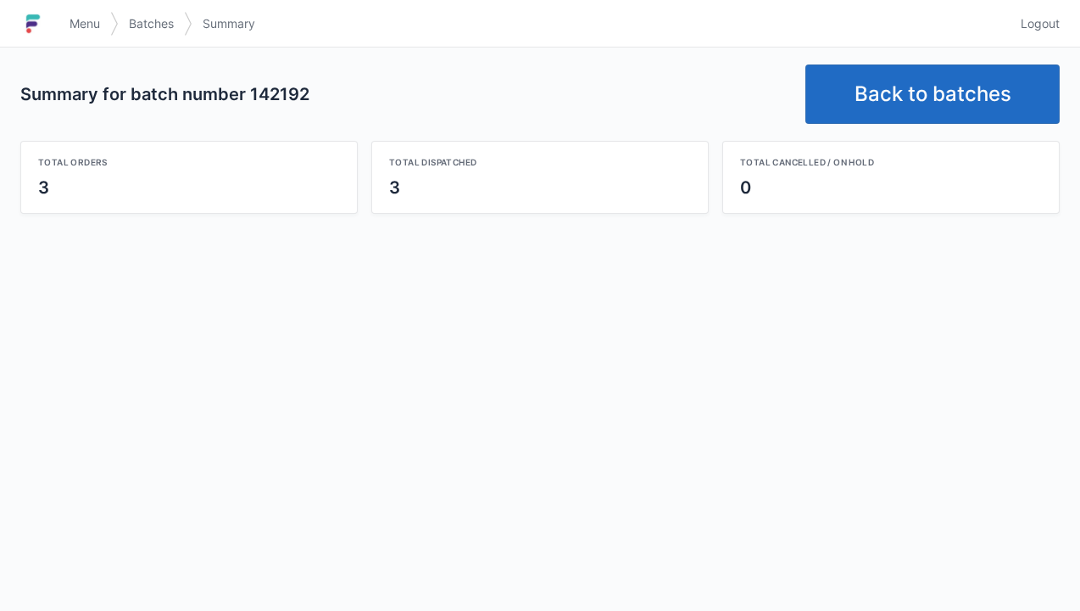
click at [917, 91] on link "Back to batches" at bounding box center [933, 93] width 254 height 59
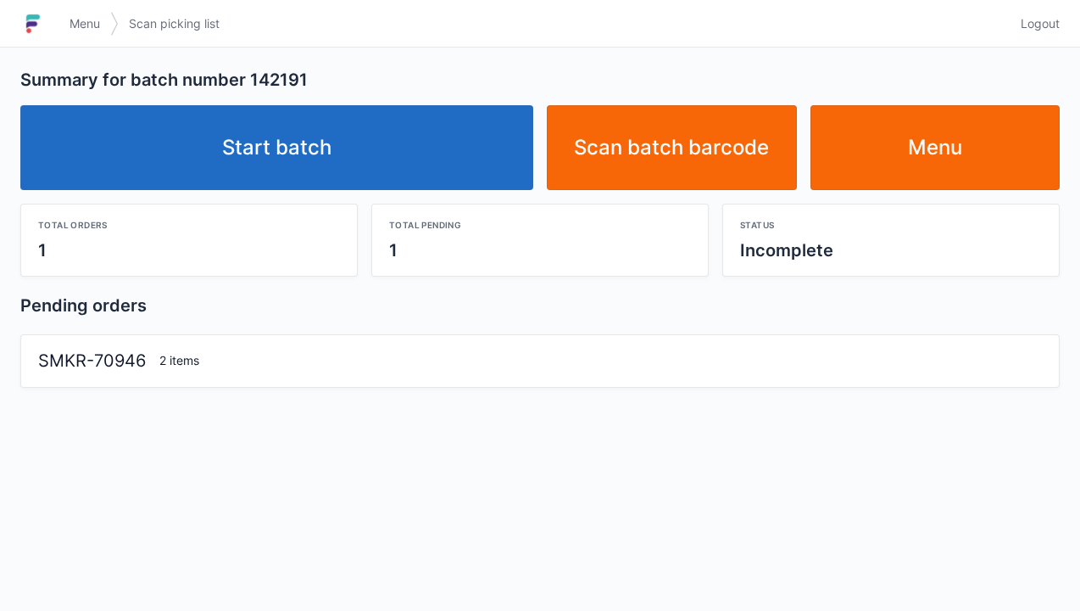
click at [287, 167] on link "Start batch" at bounding box center [276, 147] width 513 height 85
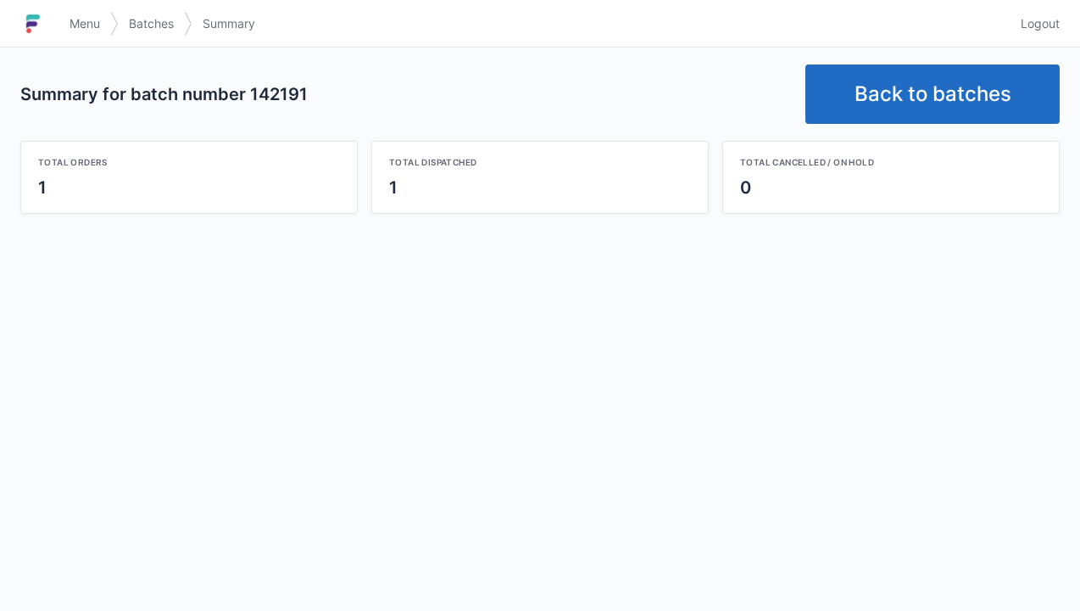
click at [921, 92] on link "Back to batches" at bounding box center [933, 93] width 254 height 59
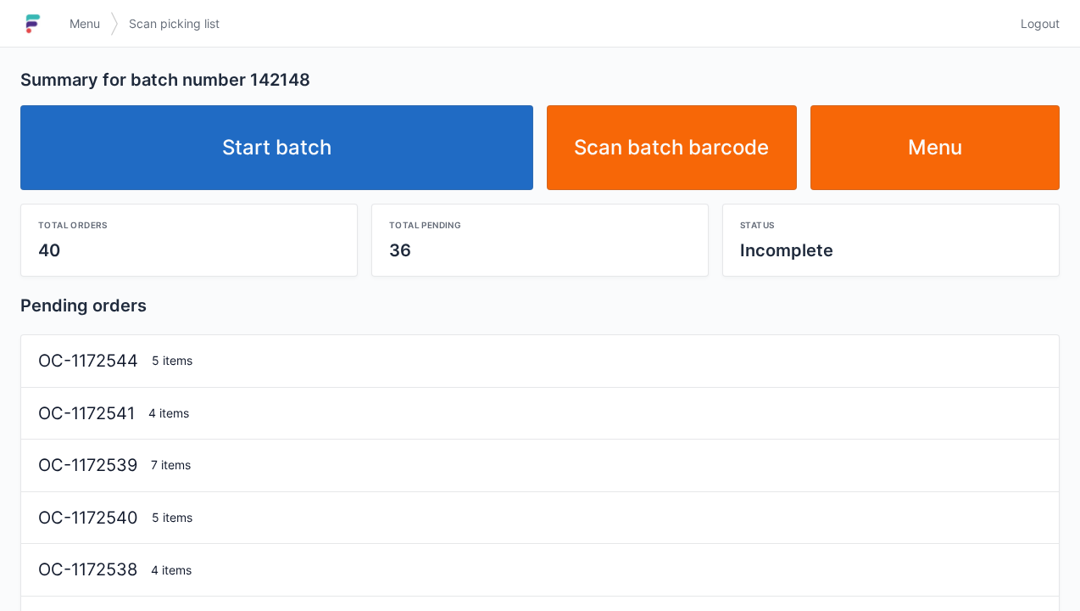
click at [279, 159] on link "Start batch" at bounding box center [276, 147] width 513 height 85
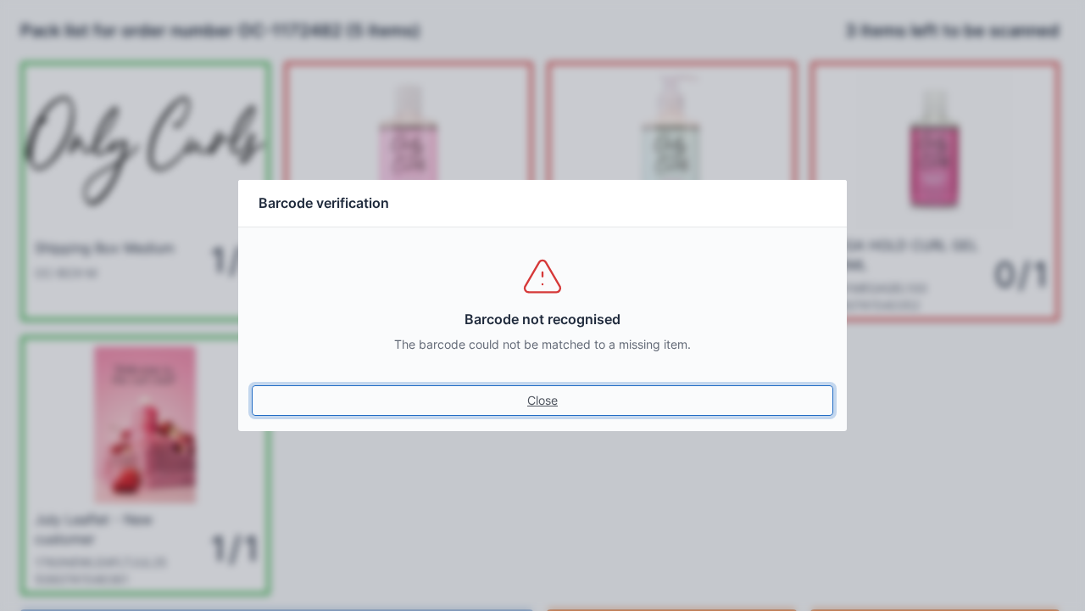
click at [543, 413] on link "Close" at bounding box center [543, 400] width 582 height 31
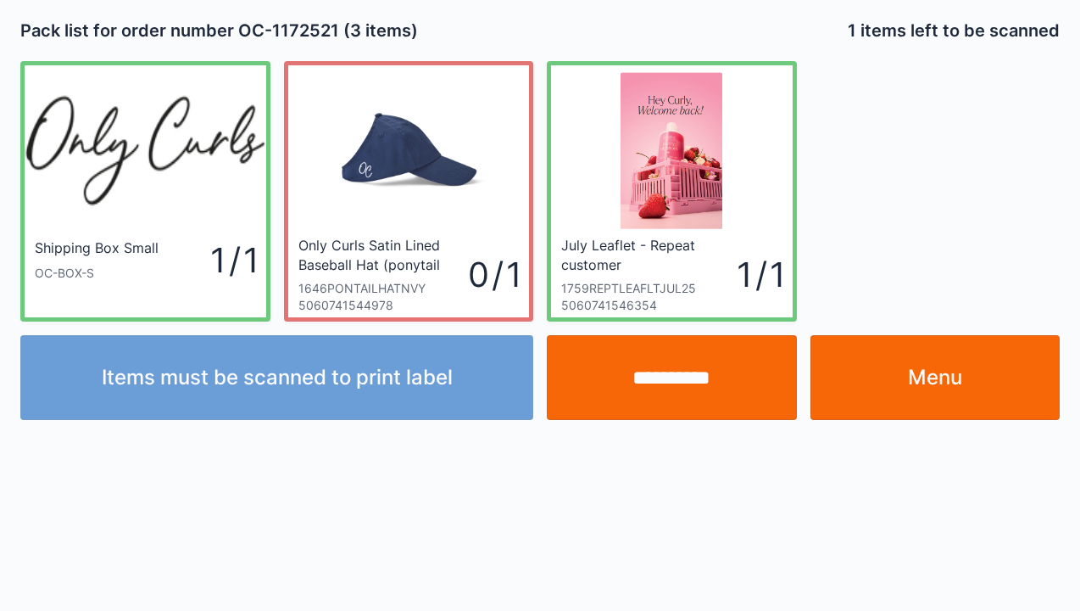
click at [688, 378] on input "**********" at bounding box center [672, 377] width 250 height 85
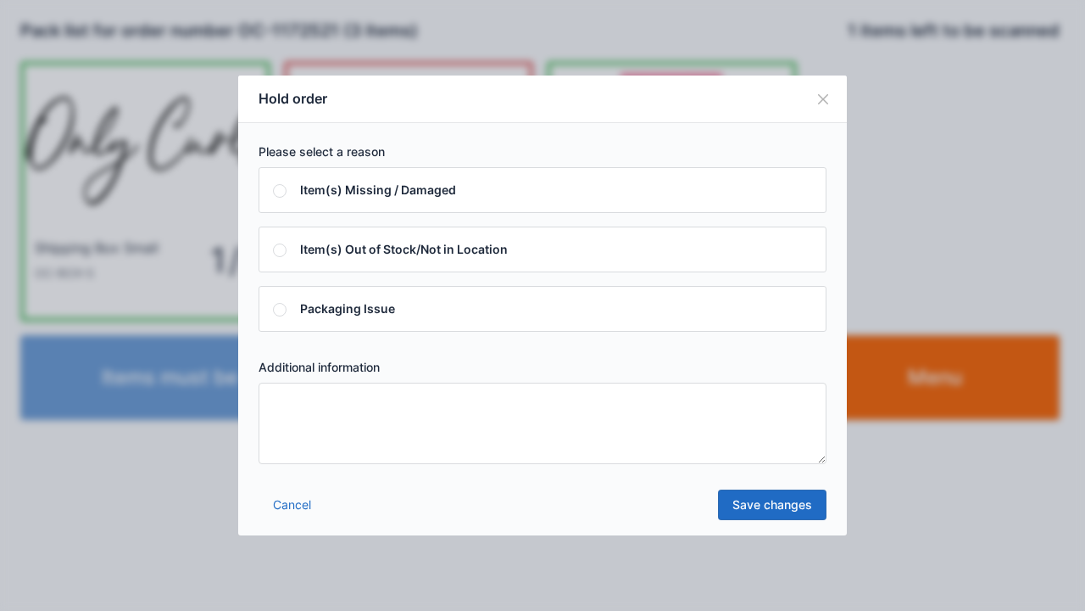
click at [288, 417] on textarea at bounding box center [543, 422] width 568 height 81
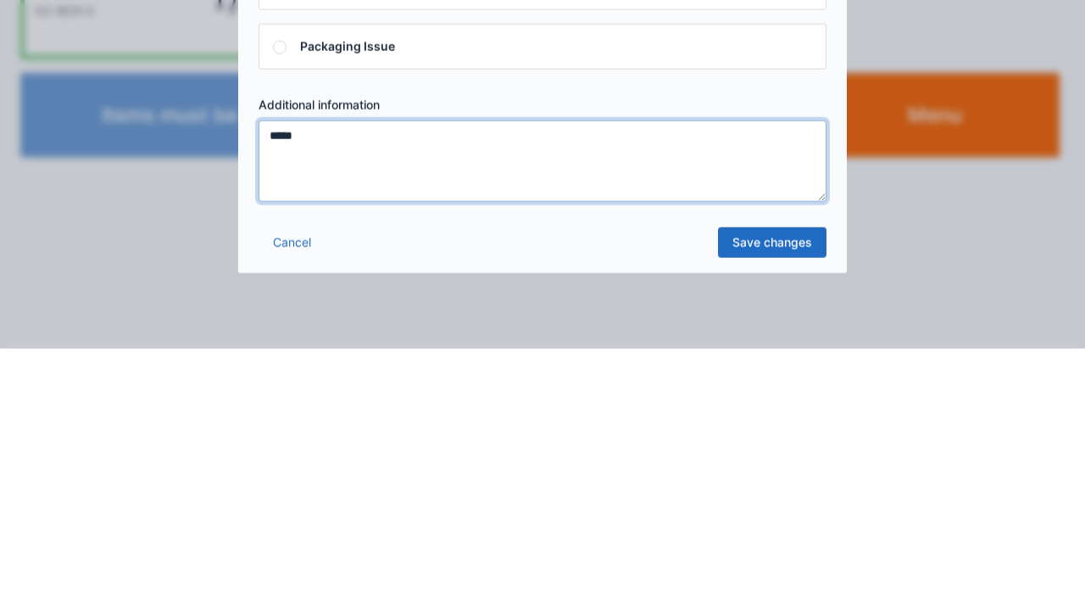
type textarea "*****"
click at [771, 517] on link "Save changes" at bounding box center [772, 504] width 109 height 31
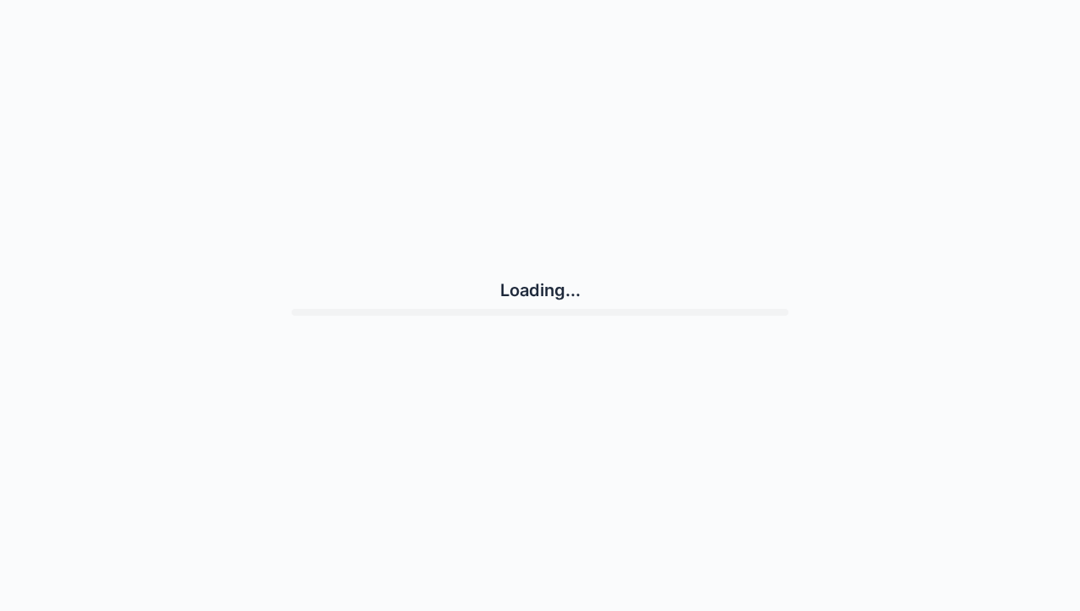
click at [800, 505] on div "Loading..." at bounding box center [540, 297] width 1040 height 580
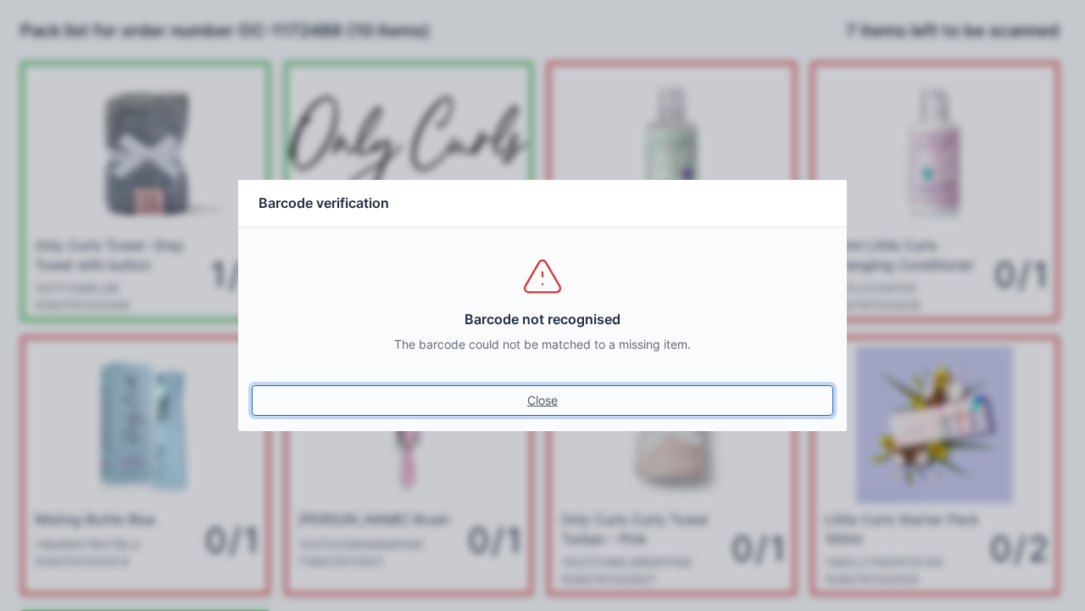
click at [561, 407] on link "Close" at bounding box center [543, 400] width 582 height 31
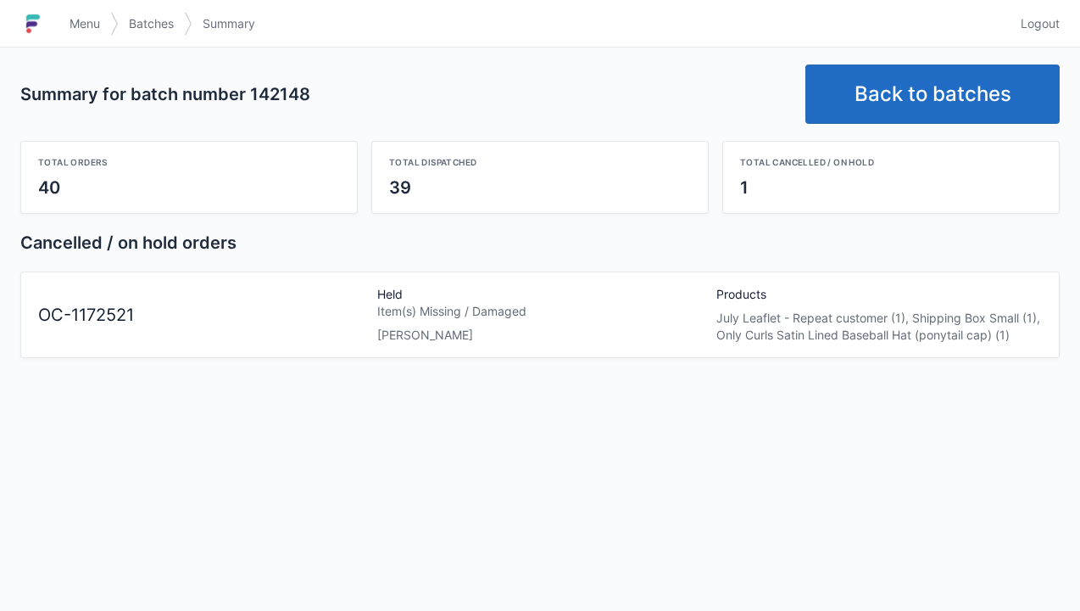
click at [88, 31] on span "Menu" at bounding box center [85, 23] width 31 height 17
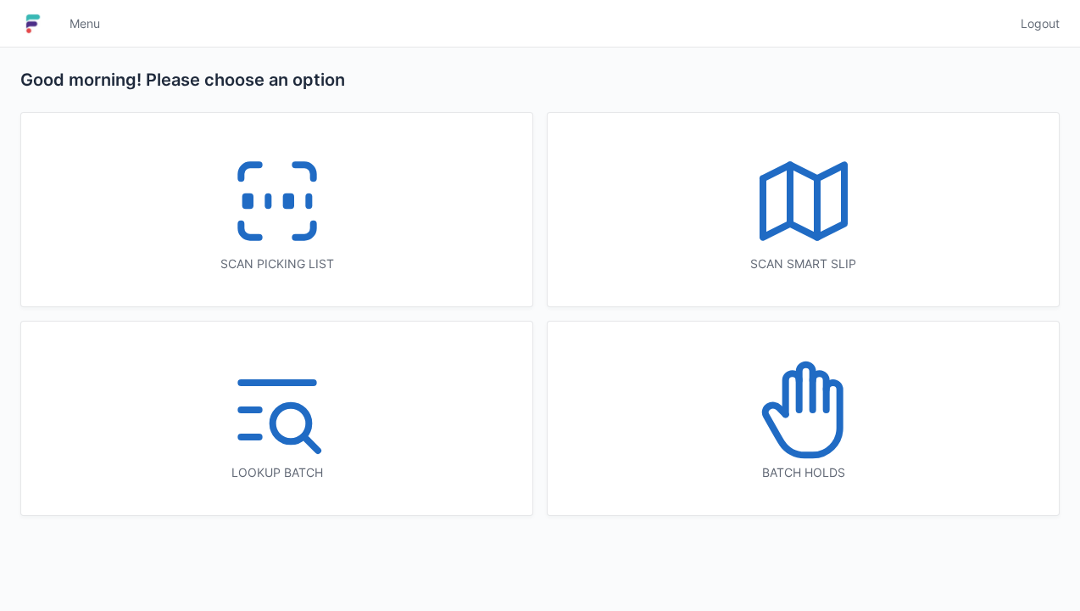
click at [806, 427] on icon at bounding box center [804, 409] width 109 height 109
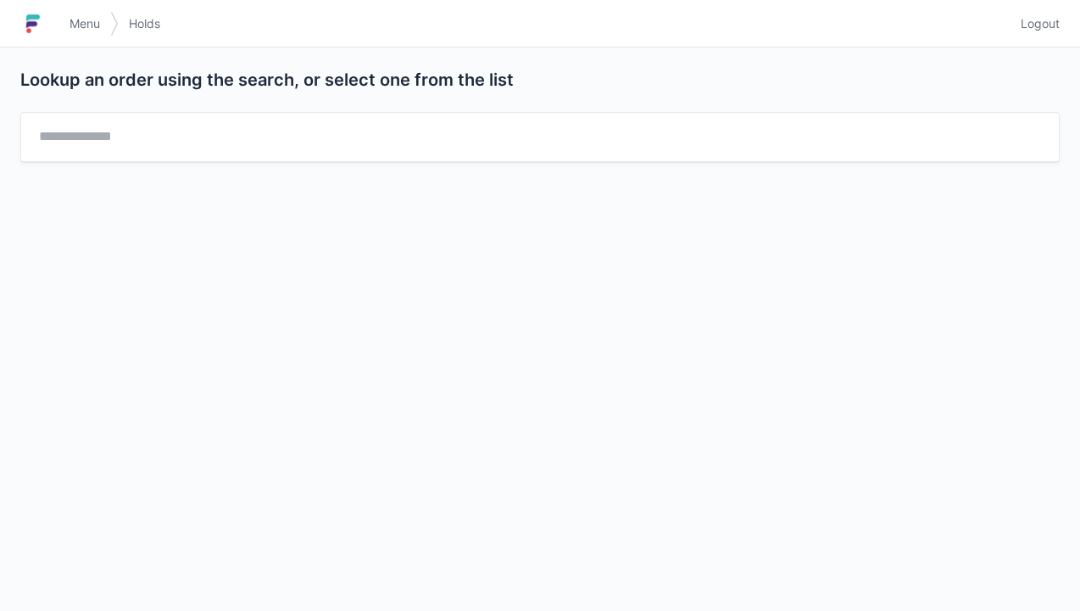
click at [94, 36] on link "Menu" at bounding box center [84, 23] width 51 height 31
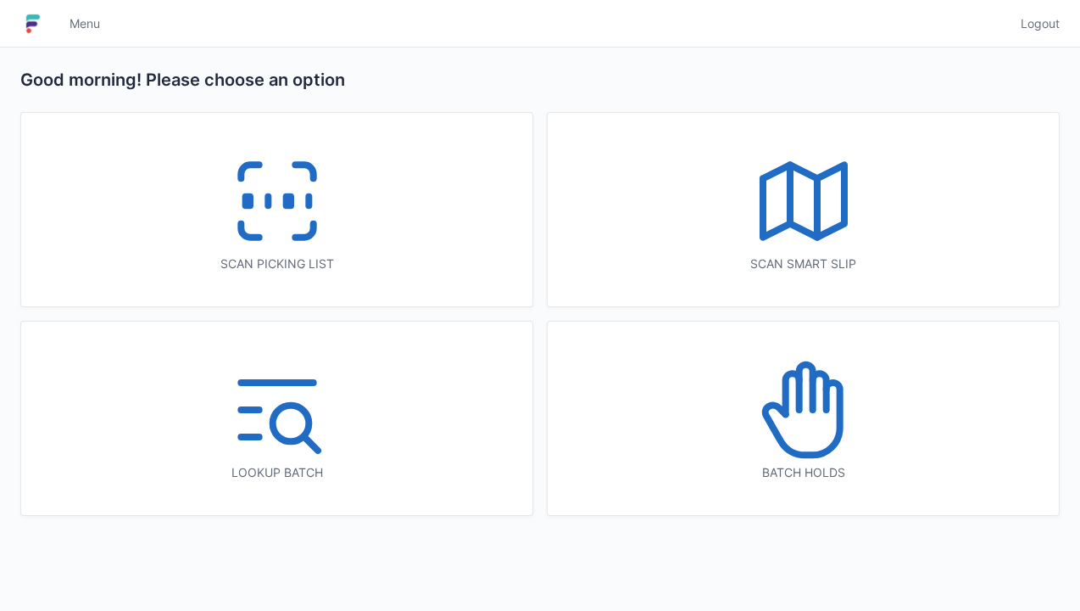
click at [286, 206] on rect at bounding box center [288, 201] width 4 height 9
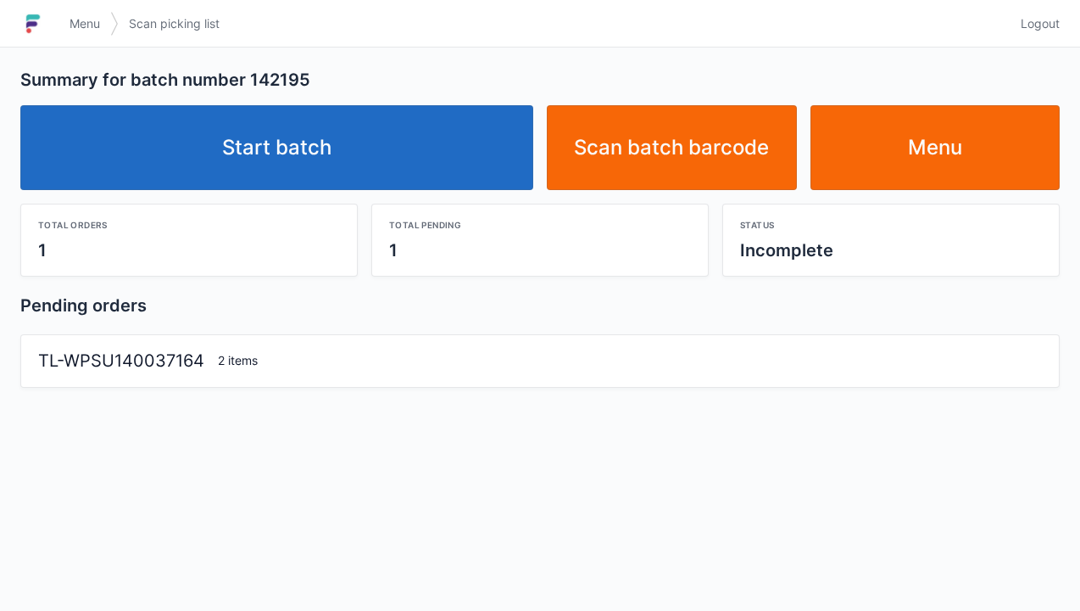
click at [278, 135] on link "Start batch" at bounding box center [276, 147] width 513 height 85
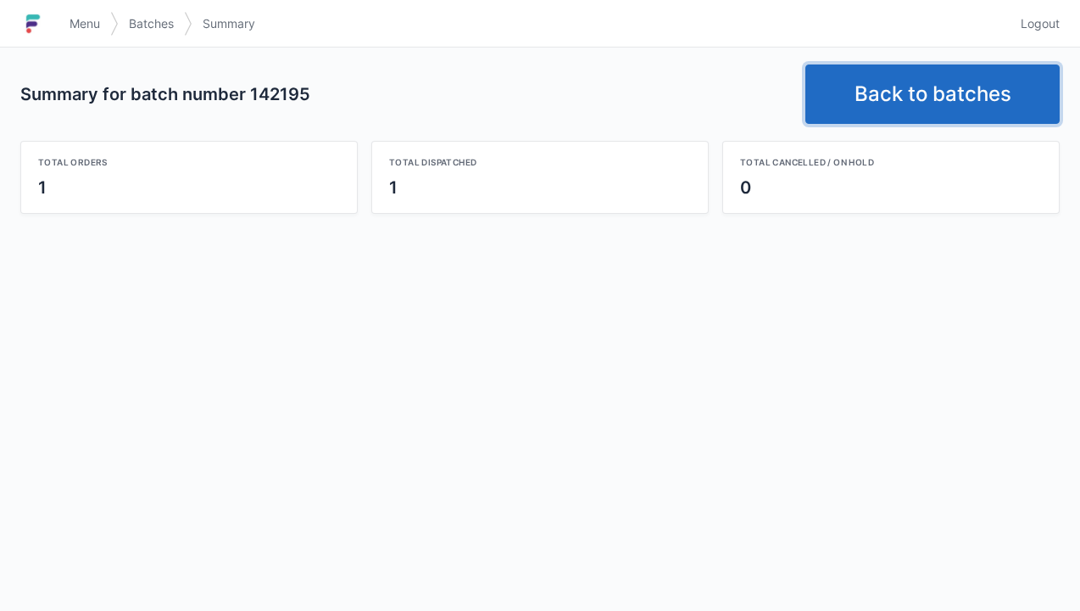
click at [934, 92] on link "Back to batches" at bounding box center [933, 93] width 254 height 59
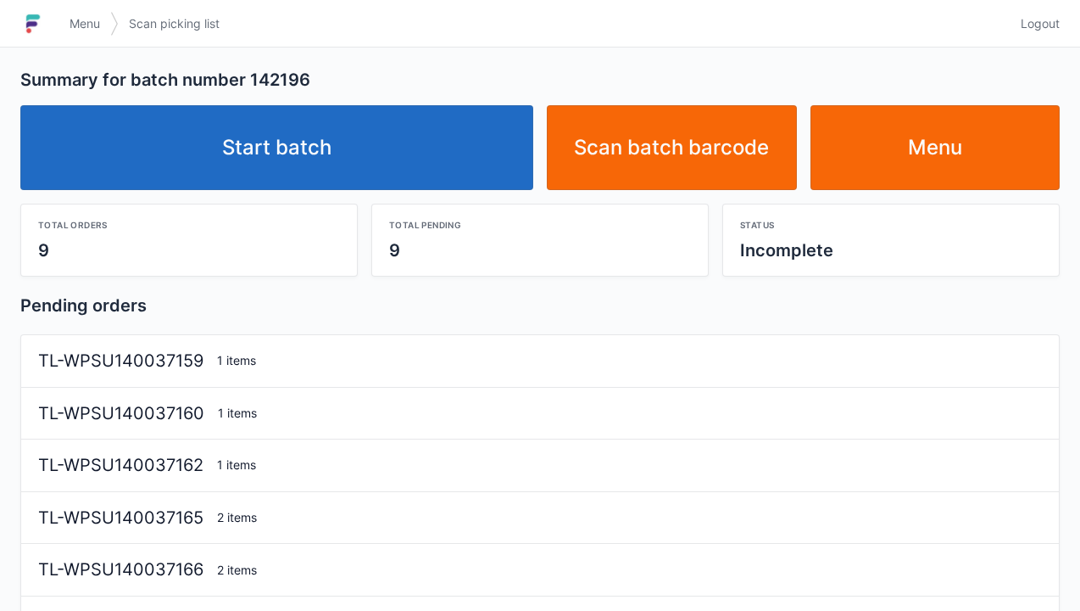
click at [319, 158] on link "Start batch" at bounding box center [276, 147] width 513 height 85
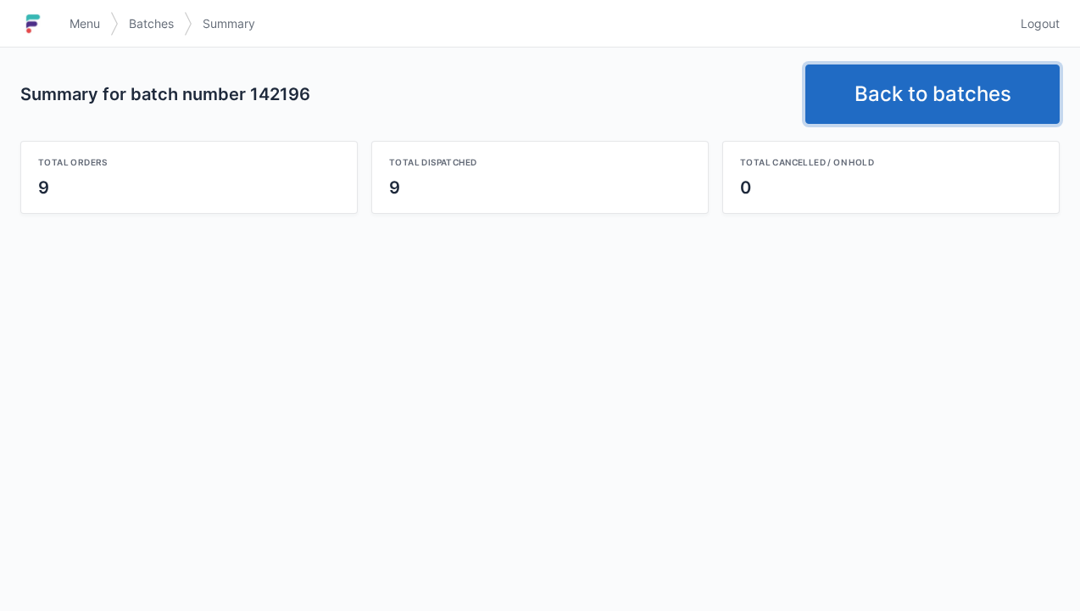
click at [916, 97] on link "Back to batches" at bounding box center [933, 93] width 254 height 59
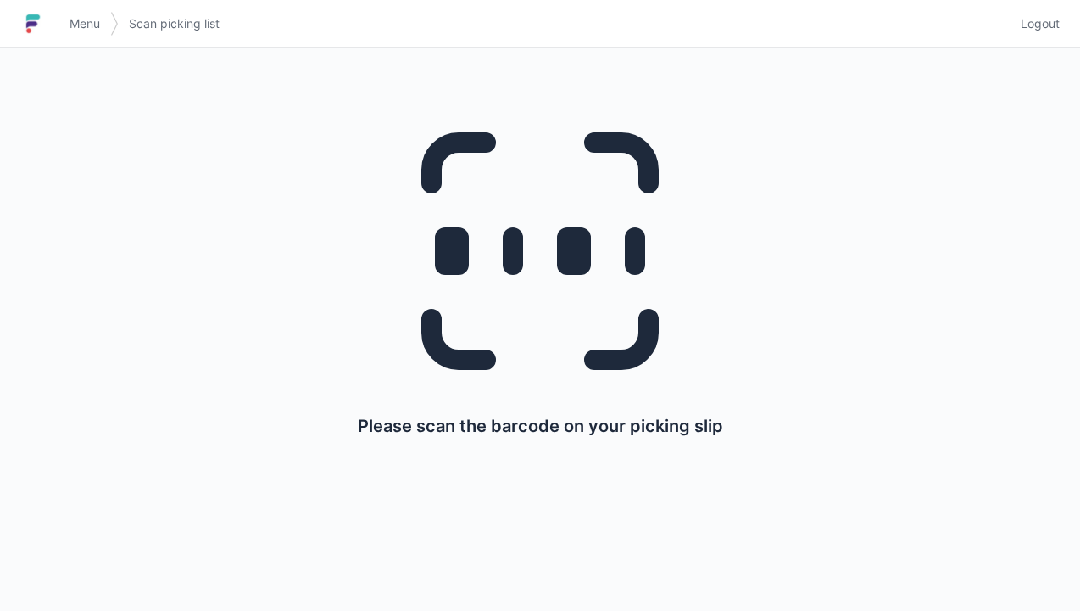
click at [95, 29] on span "Menu" at bounding box center [85, 23] width 31 height 17
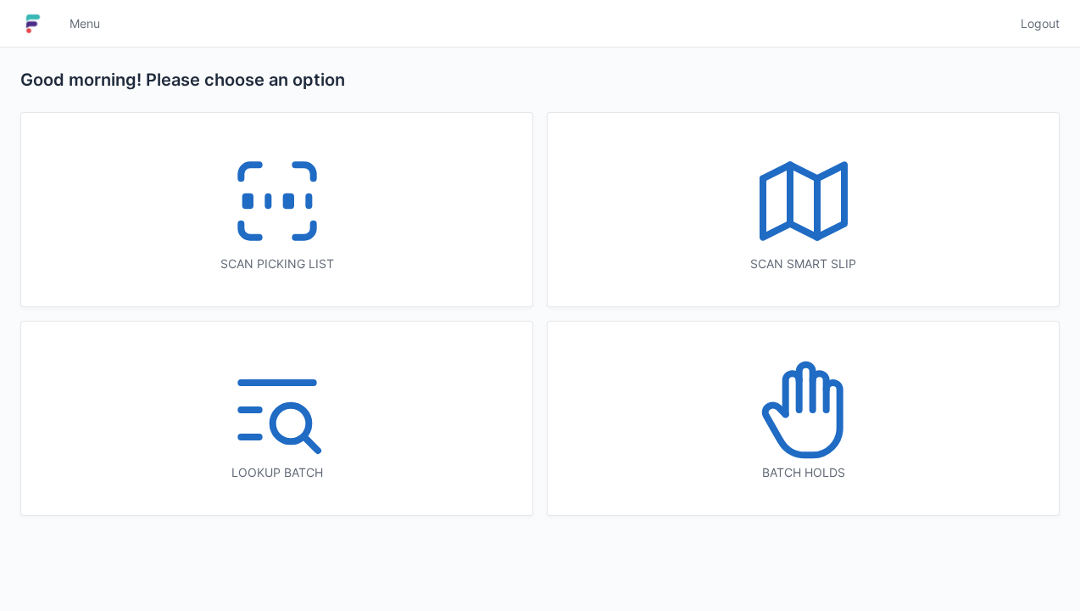
click at [816, 423] on icon at bounding box center [804, 409] width 109 height 109
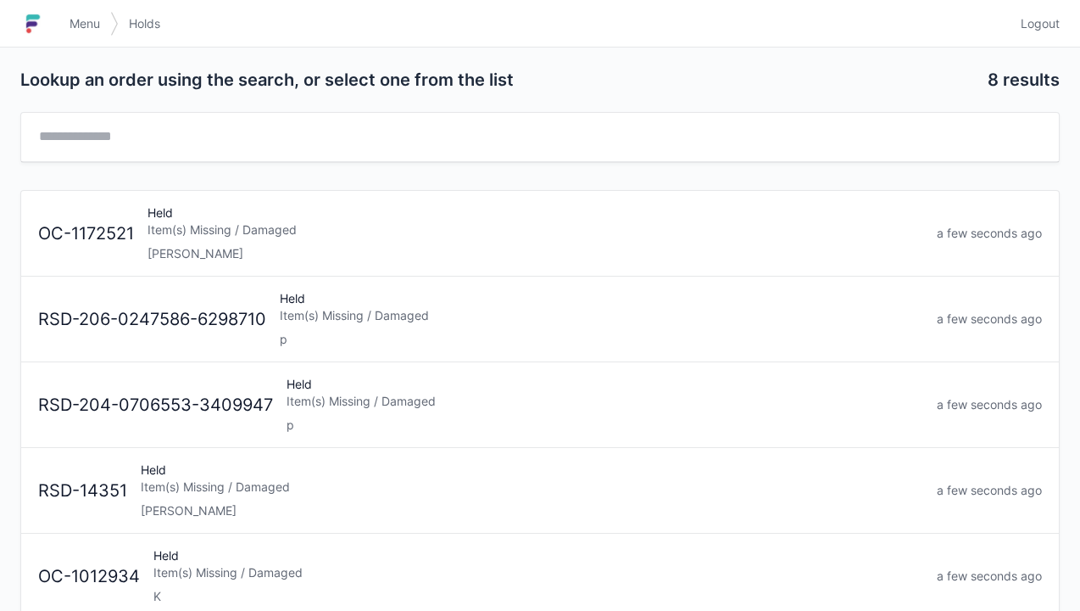
click at [183, 233] on div "Item(s) Missing / Damaged" at bounding box center [536, 229] width 776 height 17
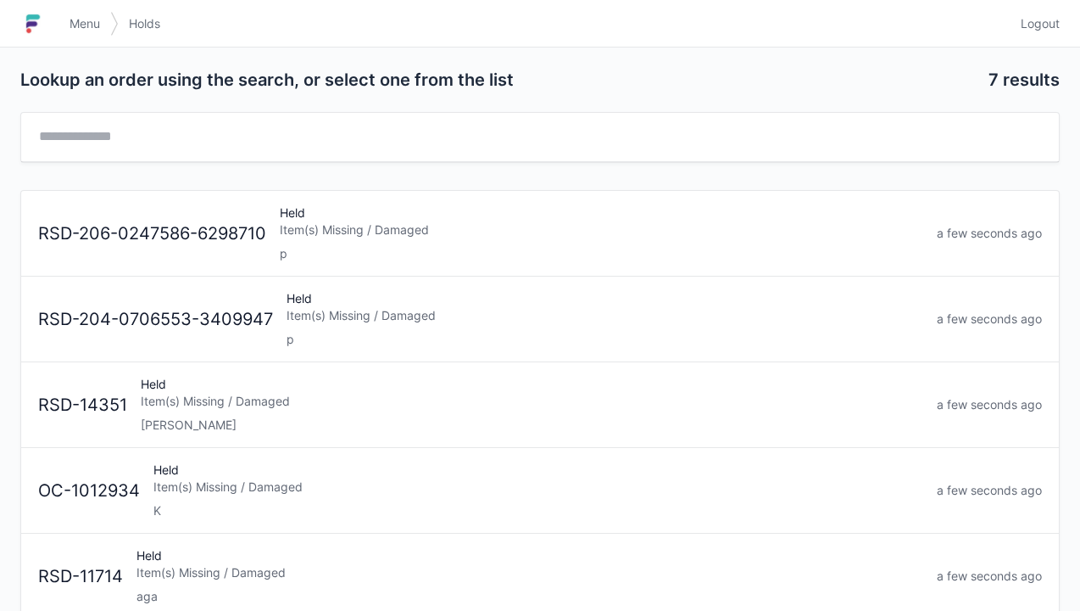
click at [92, 27] on span "Menu" at bounding box center [85, 23] width 31 height 17
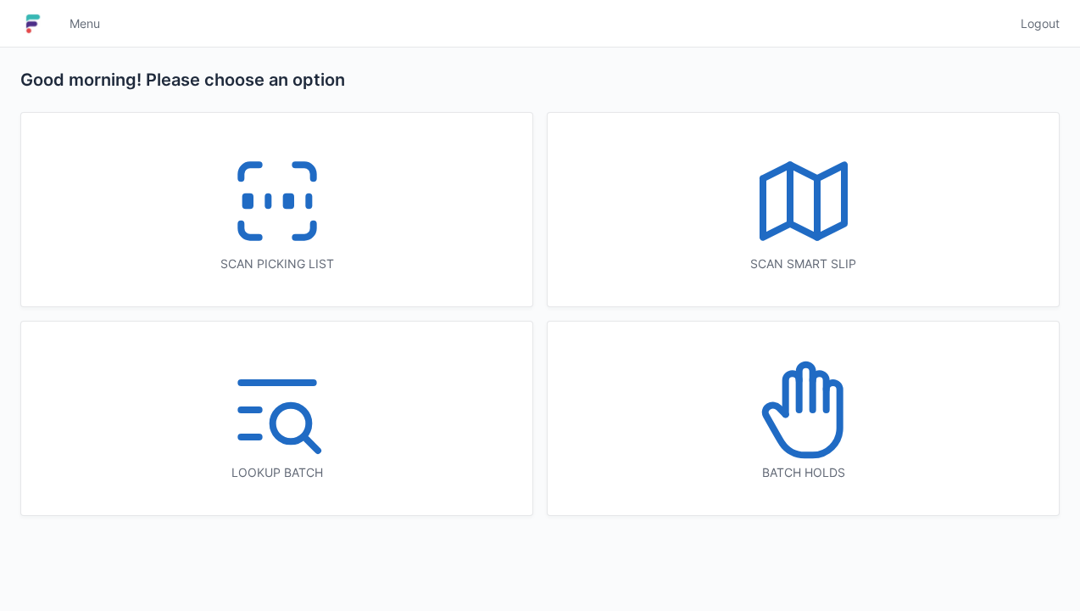
click at [287, 205] on rect at bounding box center [288, 201] width 4 height 9
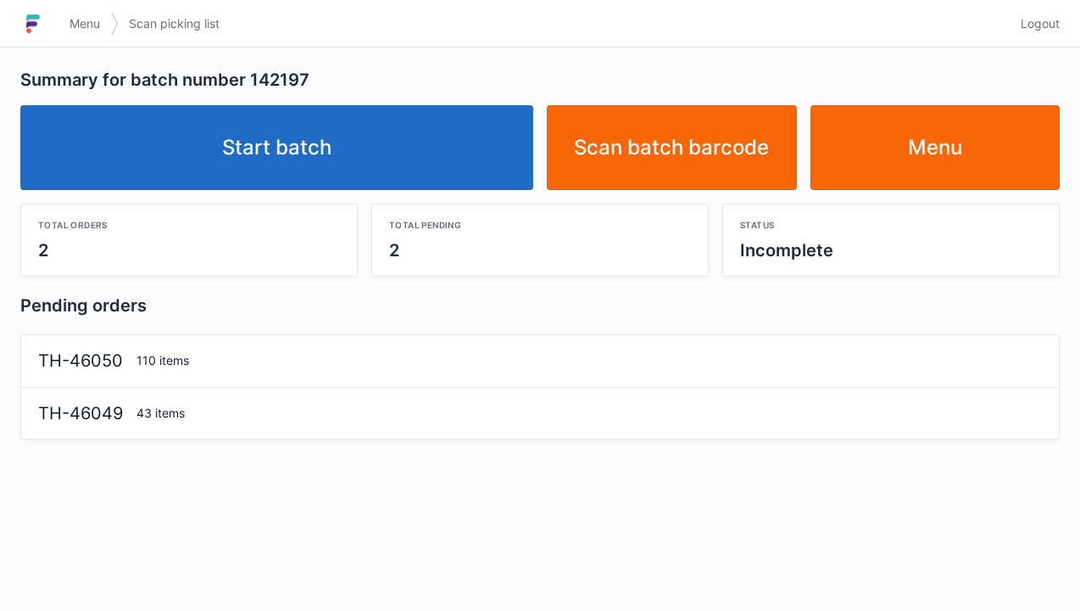
click at [293, 153] on link "Start batch" at bounding box center [276, 147] width 513 height 85
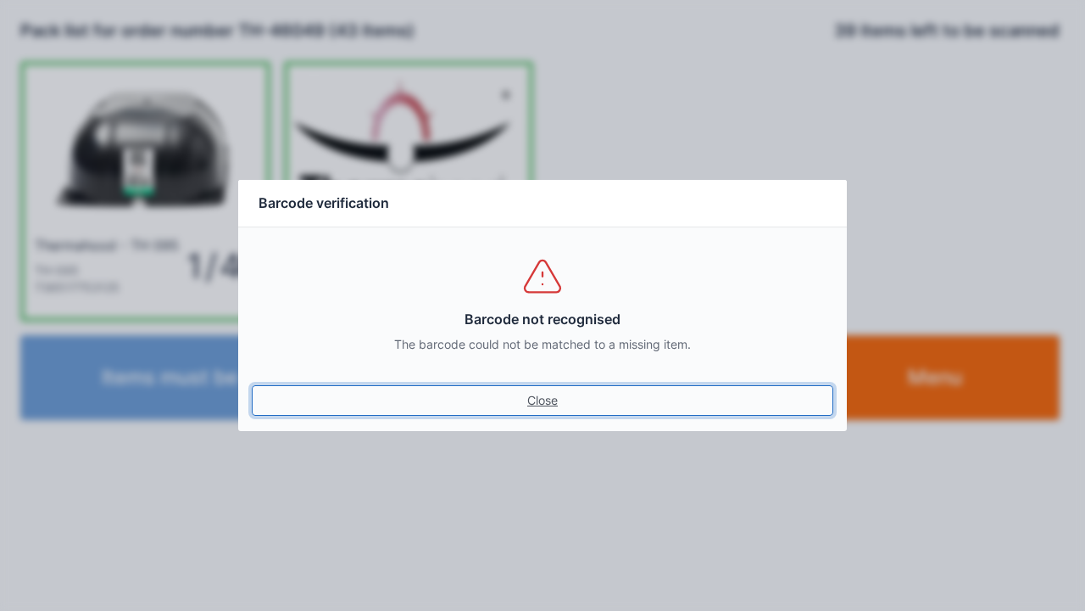
click at [531, 414] on link "Close" at bounding box center [543, 400] width 582 height 31
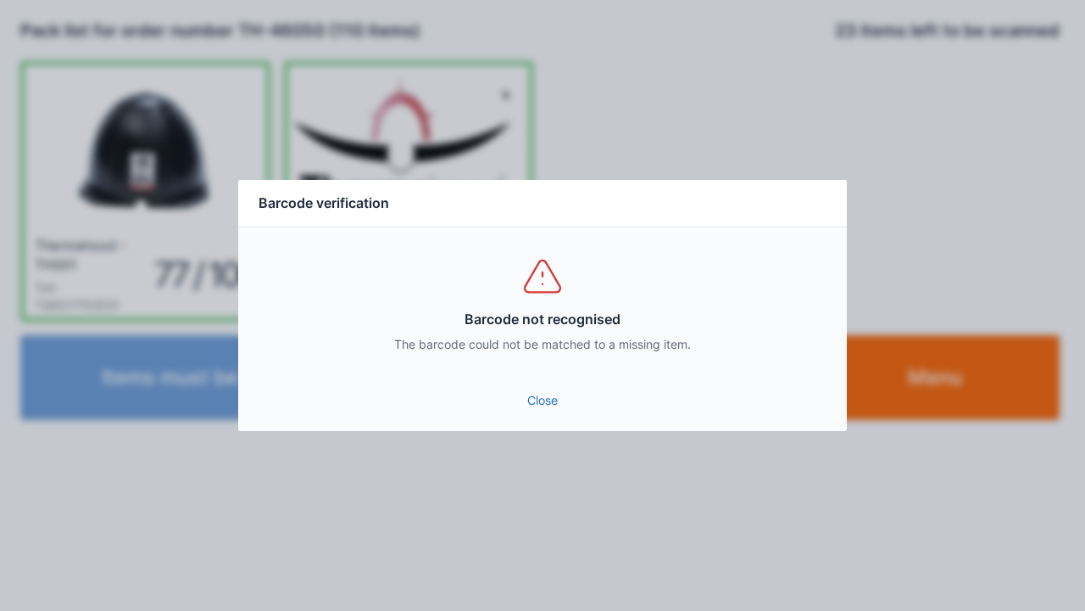
click at [561, 406] on link "Close" at bounding box center [543, 400] width 582 height 31
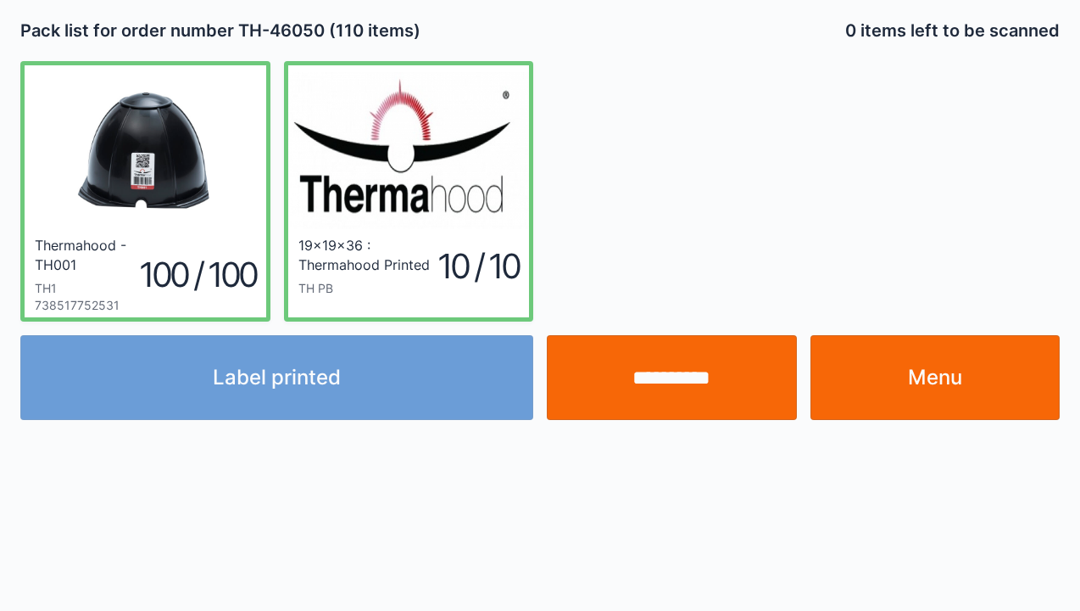
click at [898, 399] on link "Menu" at bounding box center [936, 377] width 250 height 85
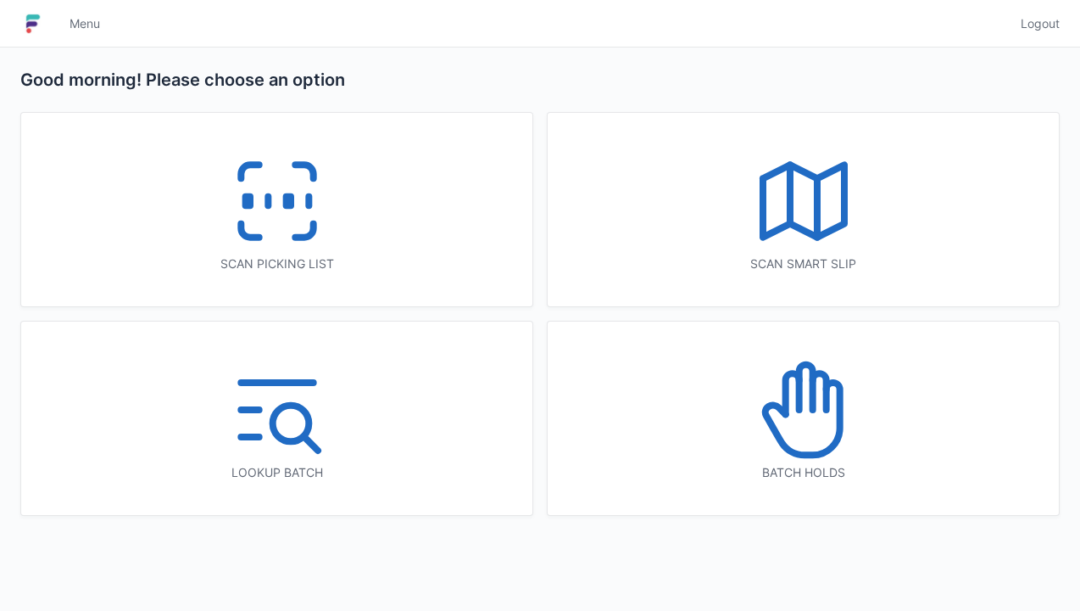
click at [305, 220] on icon at bounding box center [277, 201] width 109 height 109
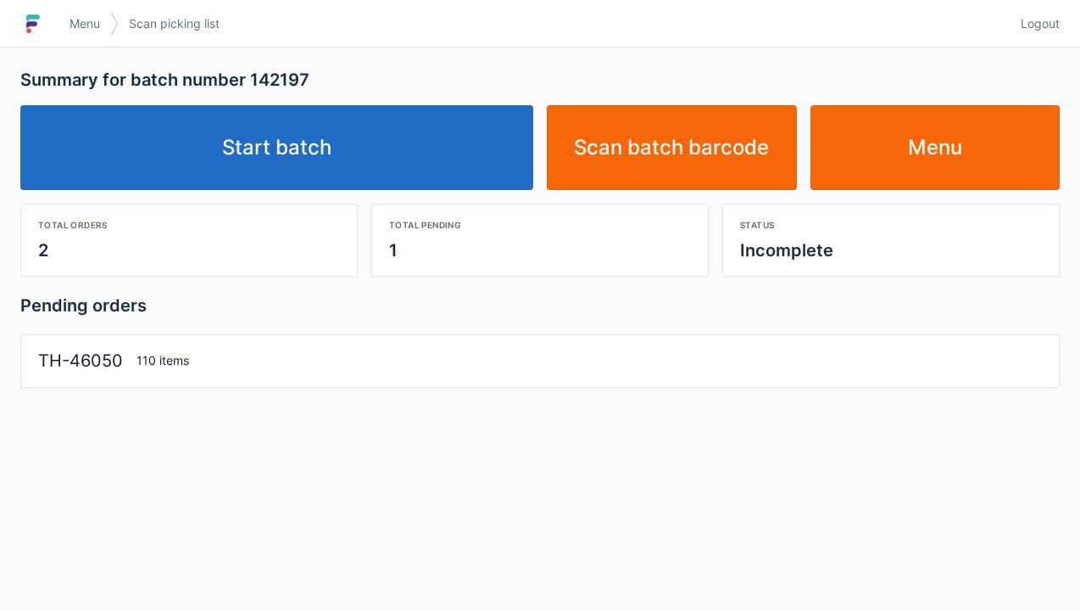
click at [274, 153] on link "Start batch" at bounding box center [276, 147] width 513 height 85
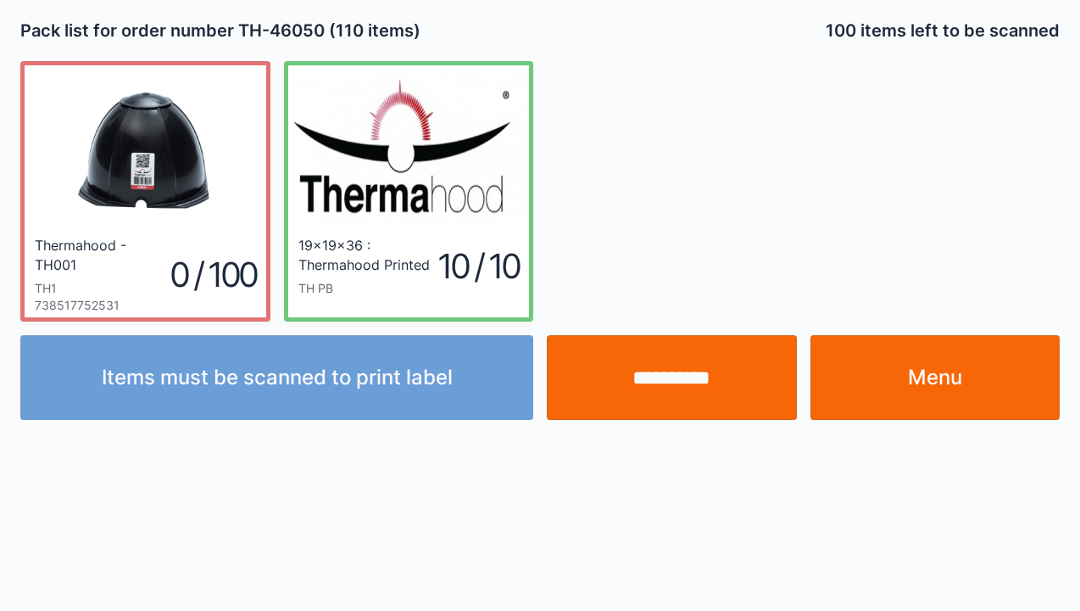
click at [939, 380] on link "Menu" at bounding box center [936, 377] width 250 height 85
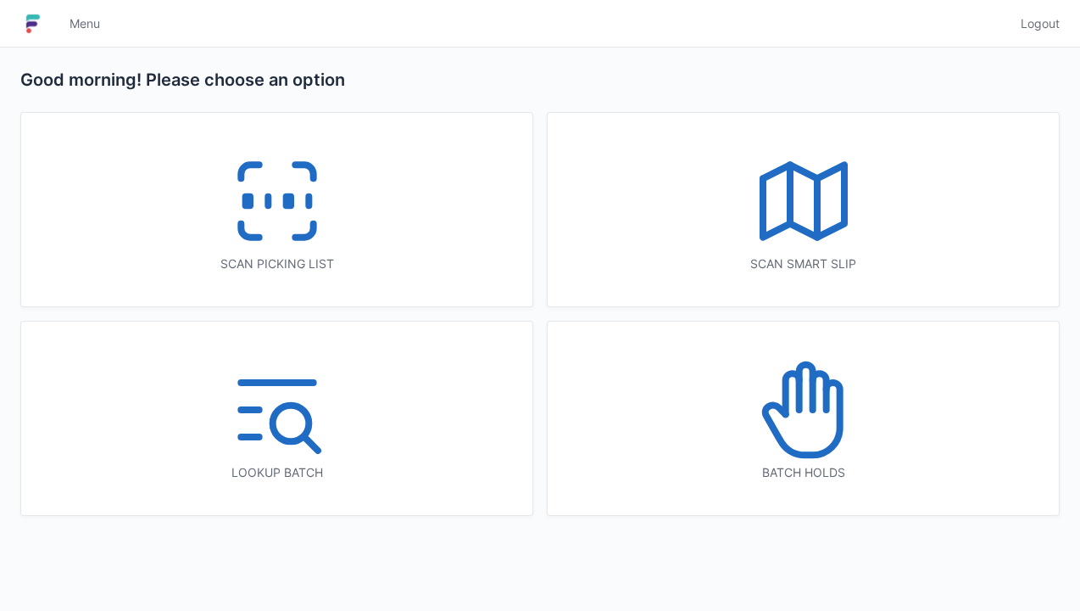
click at [280, 222] on icon at bounding box center [277, 201] width 109 height 109
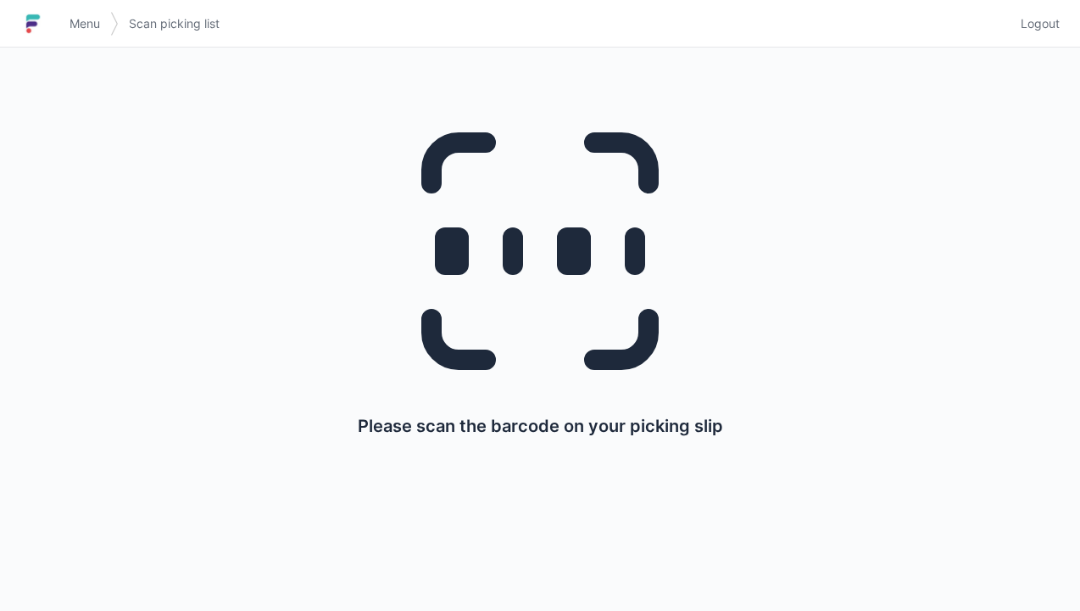
click at [533, 131] on icon at bounding box center [540, 251] width 326 height 326
click at [1048, 26] on span "Logout" at bounding box center [1040, 23] width 39 height 17
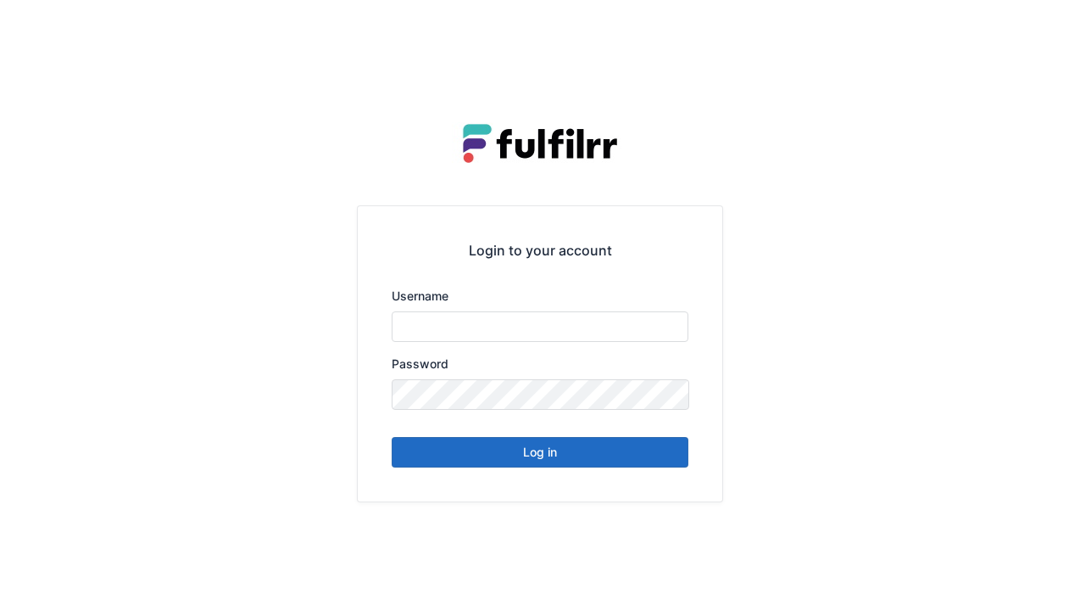
type input "******"
click at [560, 466] on button "Log in" at bounding box center [540, 452] width 297 height 31
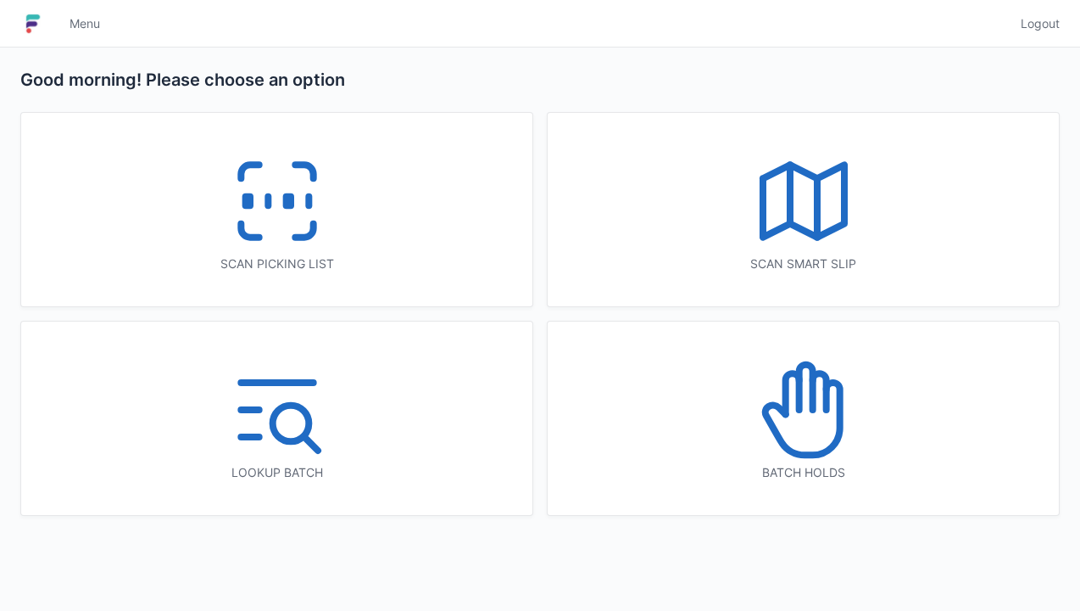
click at [811, 408] on icon at bounding box center [806, 387] width 14 height 45
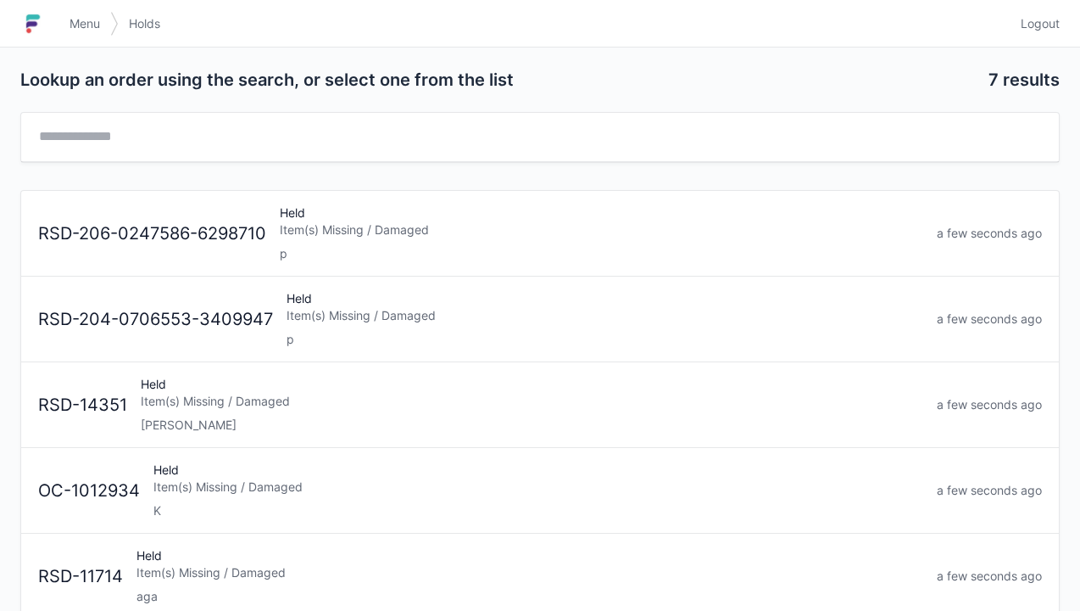
click at [465, 502] on div "K" at bounding box center [538, 510] width 770 height 17
